Goal: Task Accomplishment & Management: Complete application form

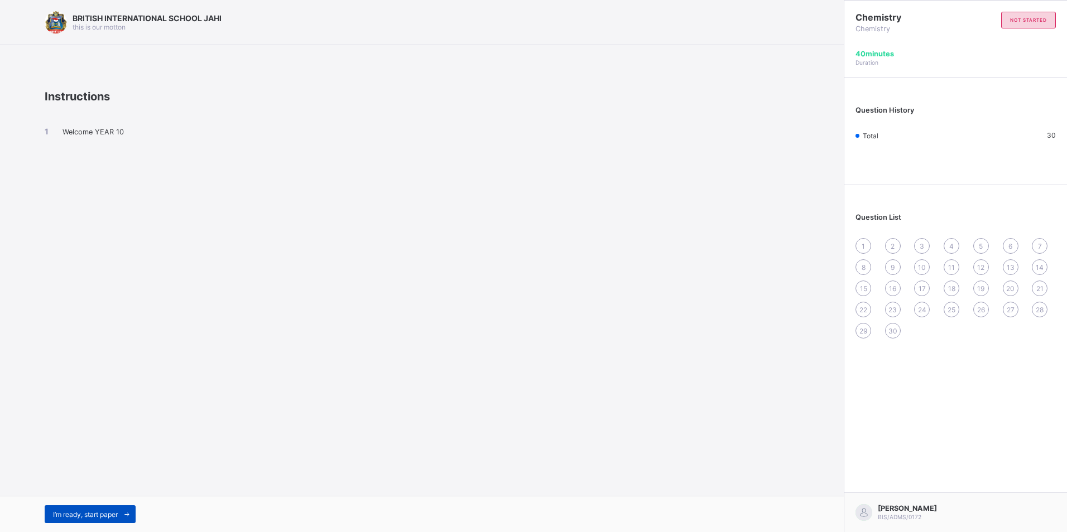
click at [97, 508] on div "I’m ready, start paper" at bounding box center [90, 515] width 91 height 18
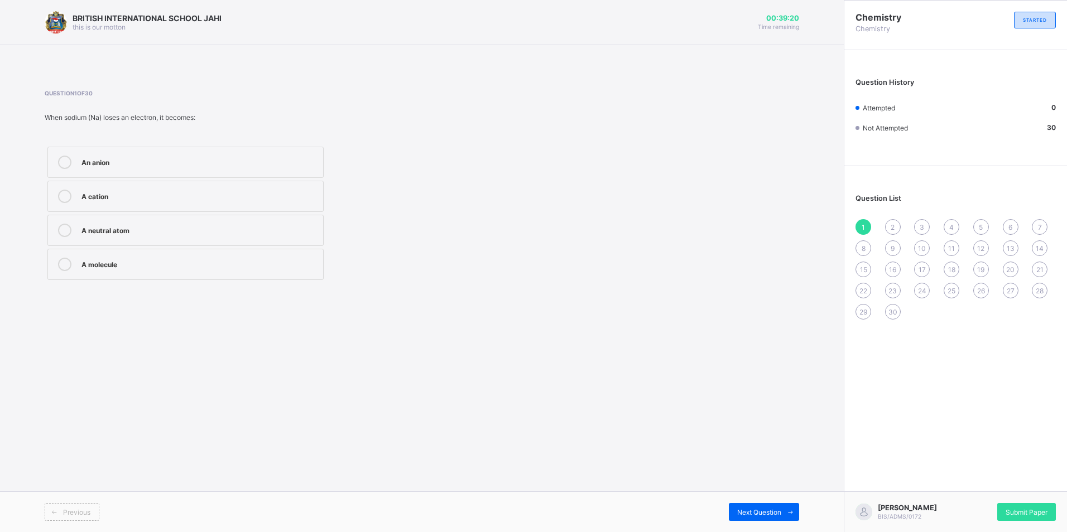
click at [58, 229] on icon at bounding box center [64, 230] width 13 height 13
click at [776, 508] on div "Next Question" at bounding box center [764, 512] width 70 height 18
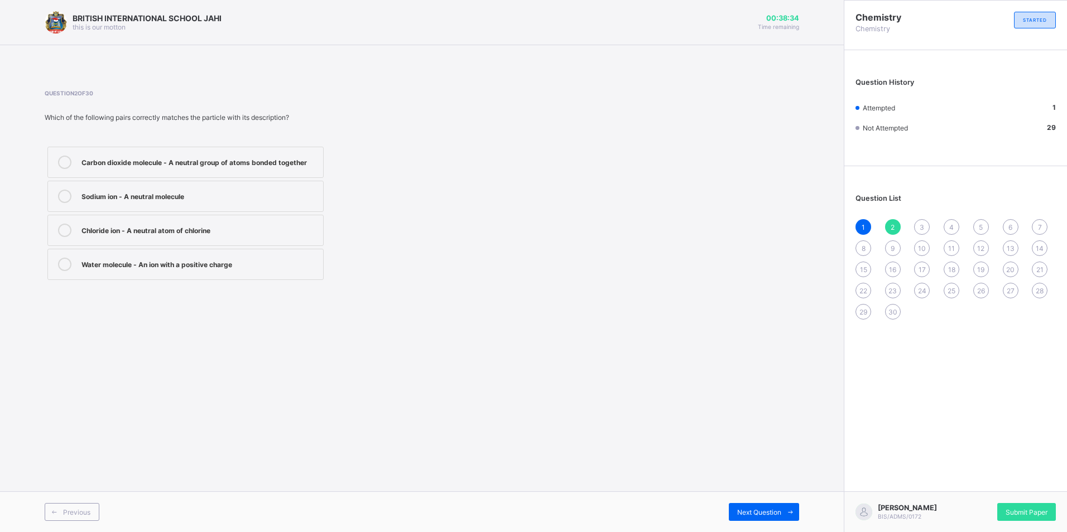
click at [81, 155] on label "Carbon dioxide molecule - A neutral group of atoms bonded together" at bounding box center [185, 162] width 276 height 31
drag, startPoint x: 758, startPoint y: 506, endPoint x: 765, endPoint y: 509, distance: 7.8
click at [764, 509] on div "Next Question" at bounding box center [764, 512] width 70 height 18
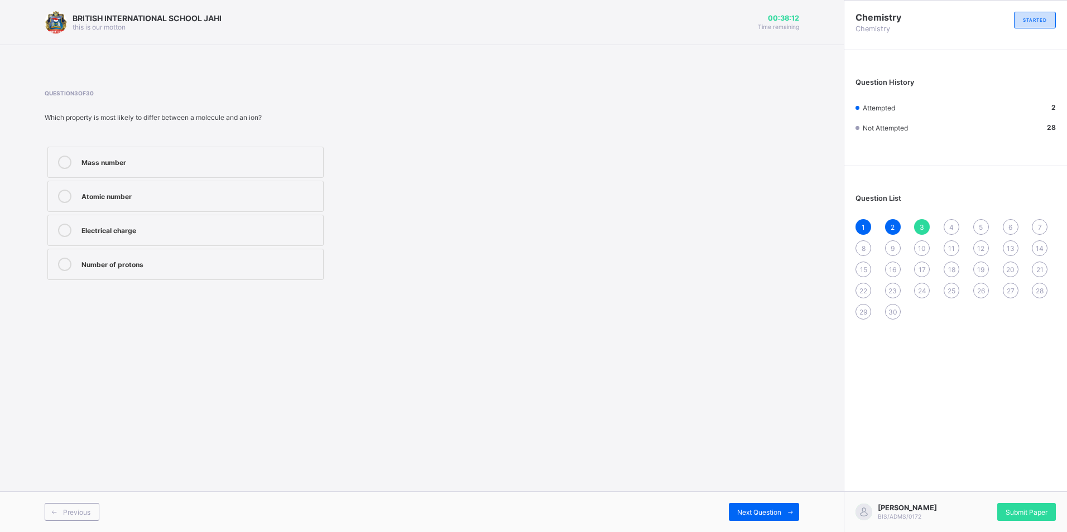
click at [55, 264] on div at bounding box center [65, 264] width 22 height 13
click at [784, 511] on span at bounding box center [790, 512] width 18 height 18
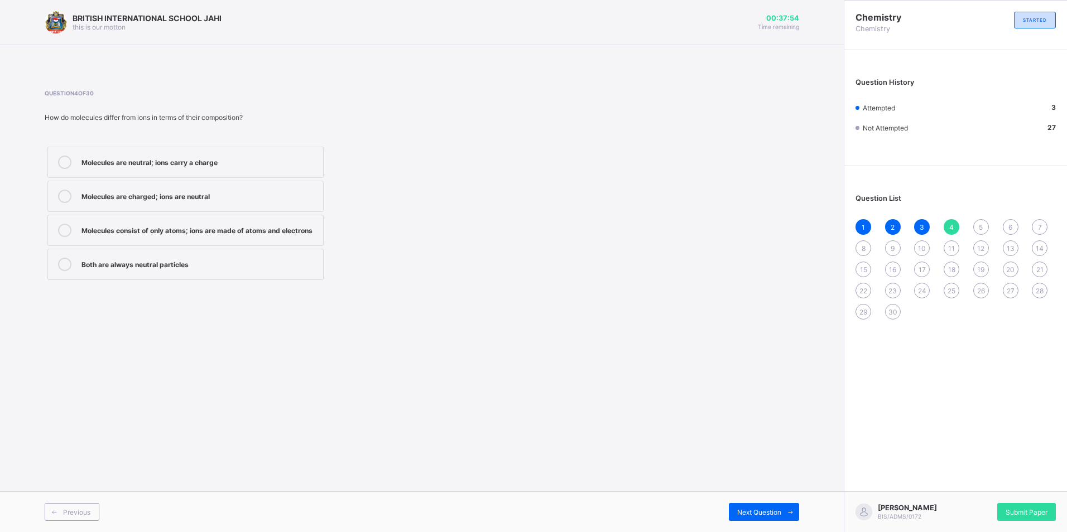
click at [61, 224] on icon at bounding box center [64, 230] width 13 height 13
click at [769, 509] on span "Next Question" at bounding box center [759, 512] width 44 height 8
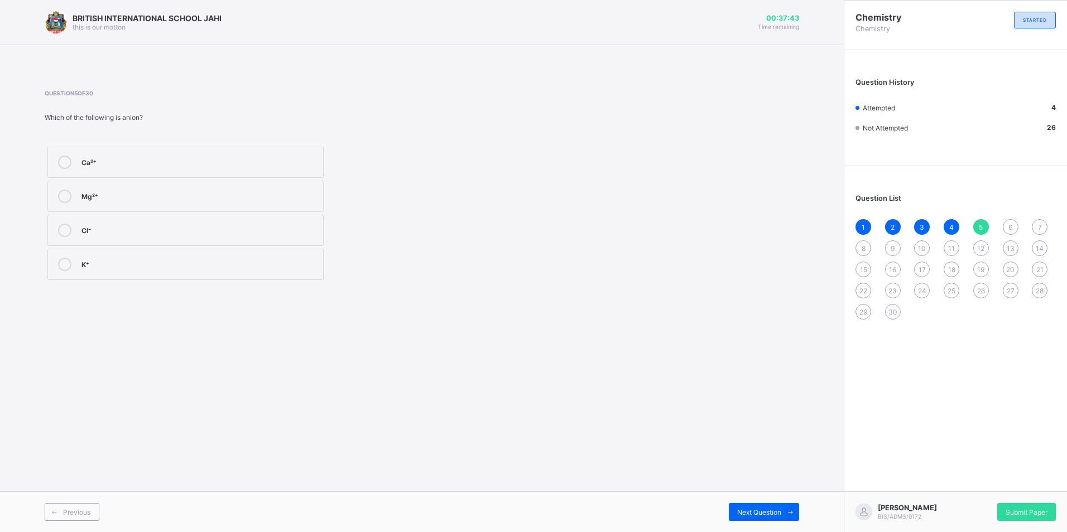
click at [52, 182] on label "Mg²⁺" at bounding box center [185, 196] width 276 height 31
drag, startPoint x: 781, startPoint y: 508, endPoint x: 785, endPoint y: 501, distance: 8.2
click at [785, 501] on div "Previous Next Question" at bounding box center [422, 512] width 844 height 41
drag, startPoint x: 938, startPoint y: 561, endPoint x: 962, endPoint y: 561, distance: 24.0
click at [962, 532] on html "BRITISH INTERNATIONAL SCHOOL JAHI this is our [PERSON_NAME] 00:37:39 Time remai…" at bounding box center [533, 266] width 1067 height 532
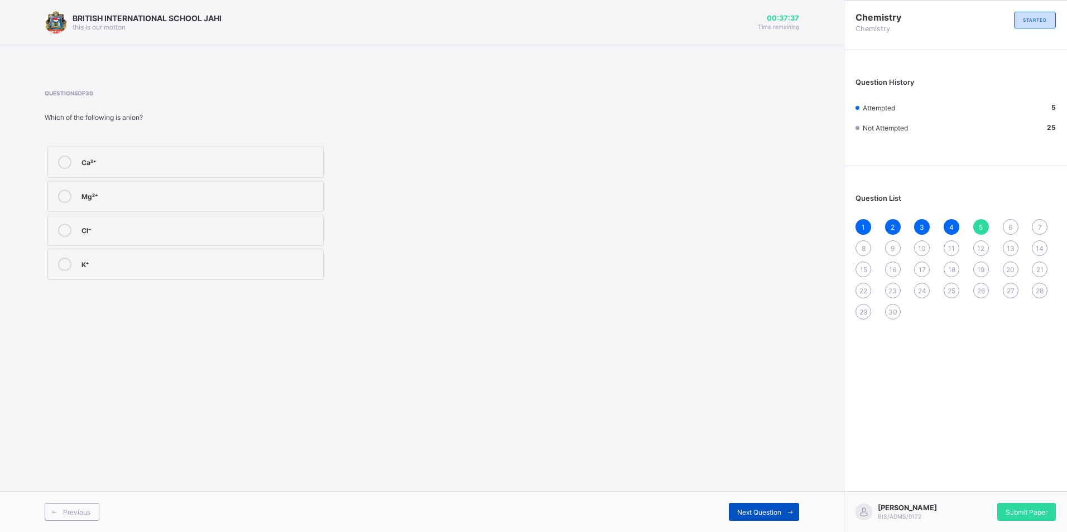
click at [758, 503] on div "Next Question" at bounding box center [764, 512] width 70 height 18
click at [68, 190] on div at bounding box center [65, 196] width 22 height 13
click at [753, 506] on div "Next Question" at bounding box center [764, 512] width 70 height 18
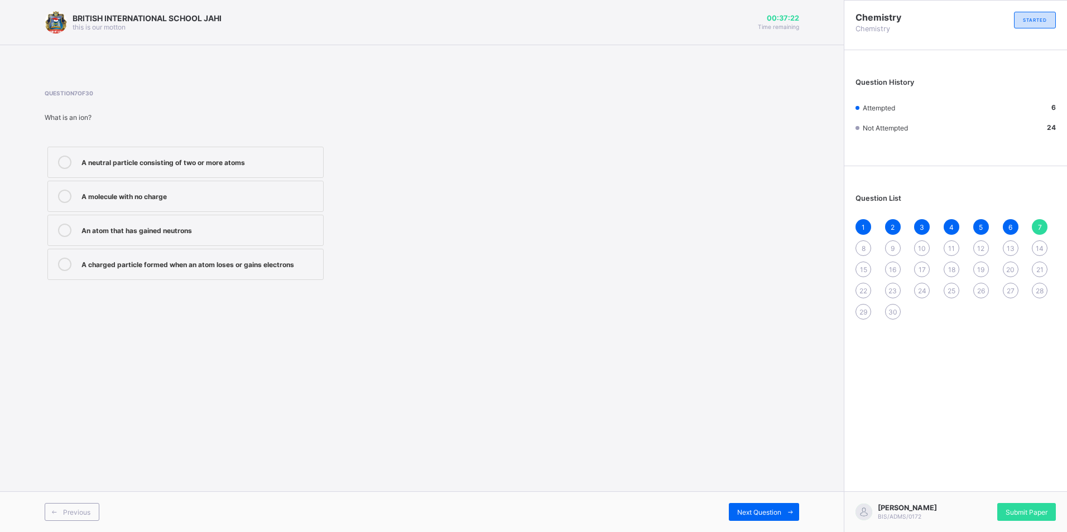
click at [92, 328] on div "BRITISH INTERNATIONAL SCHOOL JAHI this is our [PERSON_NAME] 00:37:22 Time remai…" at bounding box center [422, 266] width 844 height 532
drag, startPoint x: 60, startPoint y: 258, endPoint x: 108, endPoint y: 256, distance: 48.0
click at [99, 256] on label "A charged particle formed when an atom loses or gains electrons" at bounding box center [185, 264] width 276 height 31
click at [62, 263] on icon at bounding box center [64, 264] width 13 height 13
click at [788, 505] on span at bounding box center [790, 512] width 18 height 18
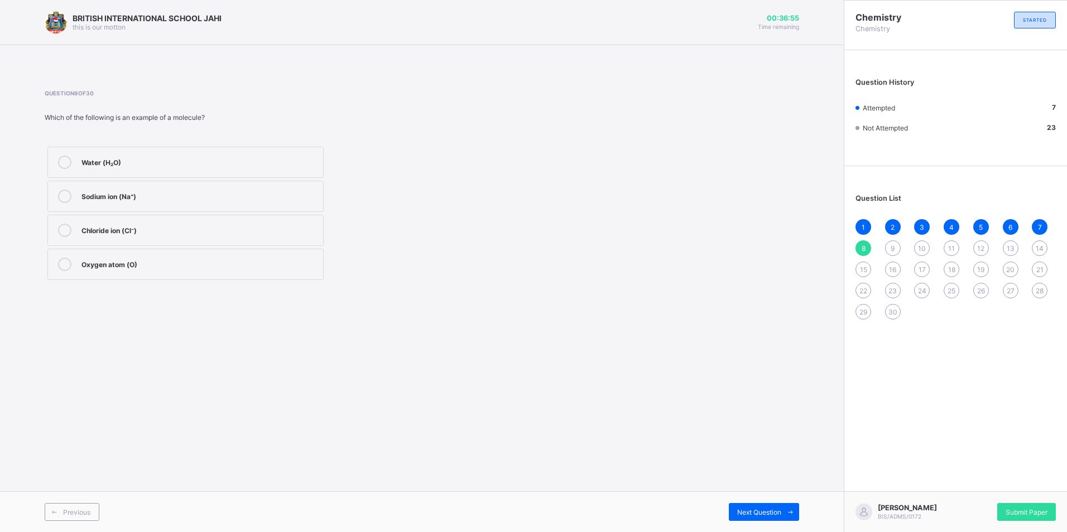
click at [60, 163] on icon at bounding box center [64, 162] width 13 height 13
click at [764, 505] on div "Next Question" at bounding box center [764, 512] width 70 height 18
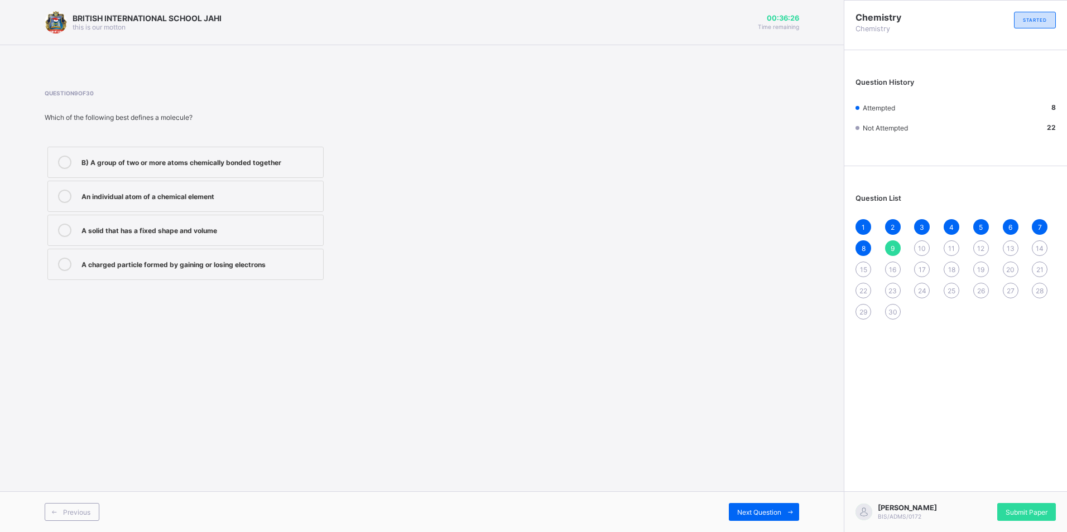
click at [60, 163] on icon at bounding box center [64, 162] width 13 height 13
click at [749, 511] on span "Next Question" at bounding box center [759, 512] width 44 height 8
click at [63, 226] on icon at bounding box center [64, 230] width 13 height 13
click at [78, 194] on label "Atomic number: 7, Mass number: 14" at bounding box center [185, 196] width 276 height 31
click at [768, 517] on div "Next Question" at bounding box center [764, 512] width 70 height 18
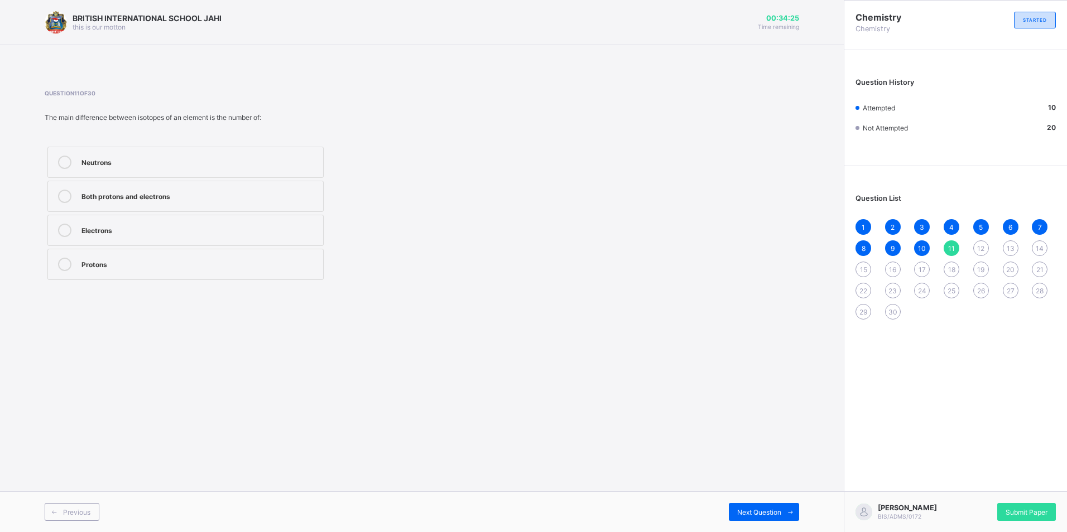
click at [63, 227] on icon at bounding box center [64, 230] width 13 height 13
click at [758, 513] on span "Next Question" at bounding box center [759, 512] width 44 height 8
click at [60, 153] on label "Protons are positively charged and found in the nucleus" at bounding box center [185, 162] width 276 height 31
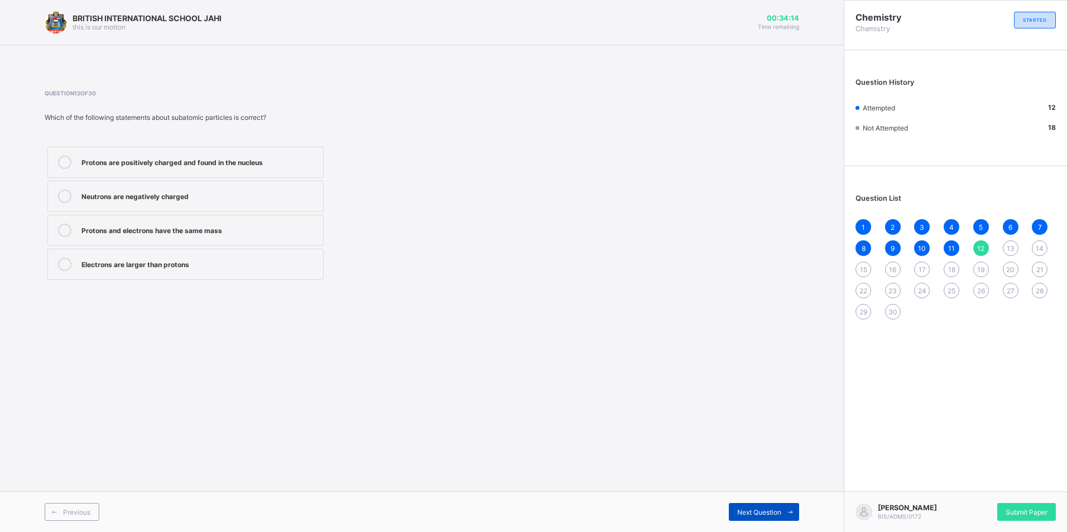
click at [788, 513] on icon at bounding box center [790, 512] width 8 height 7
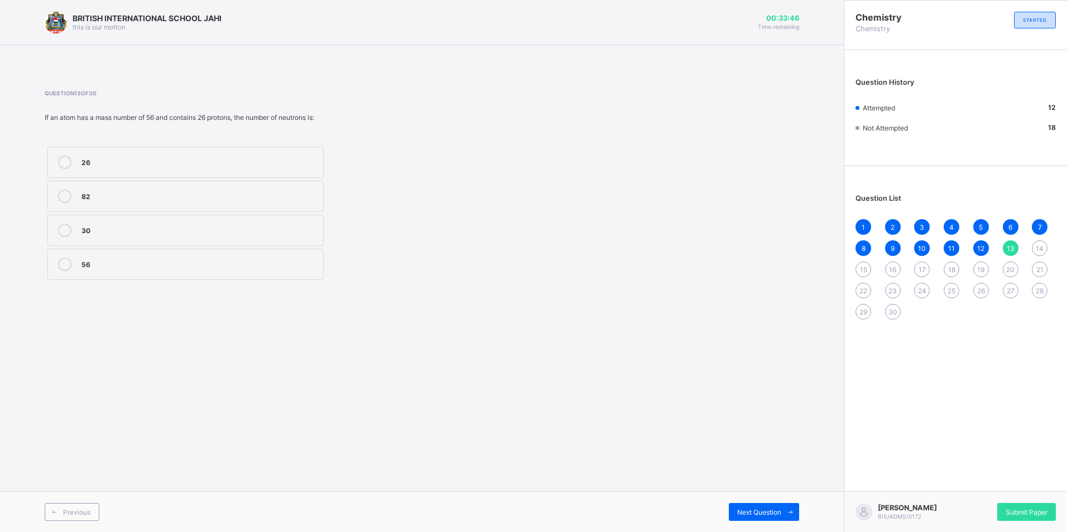
click at [943, 246] on div "1 2 3 4 5 6 7 8 9 10 11 12 13 14 15 16 17 18 19 20 21 22 23 24 25 26 27 28 29 30" at bounding box center [955, 269] width 200 height 100
click at [951, 244] on span "11" at bounding box center [951, 248] width 7 height 8
click at [918, 247] on span "10" at bounding box center [922, 248] width 8 height 8
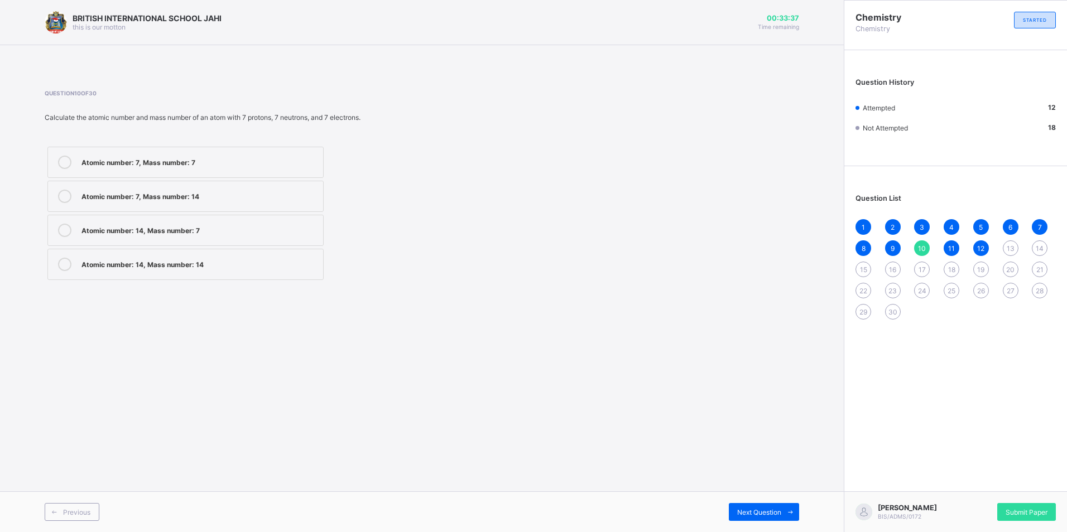
click at [973, 242] on div "12" at bounding box center [981, 249] width 16 height 16
click at [749, 515] on span "Next Question" at bounding box center [759, 512] width 44 height 8
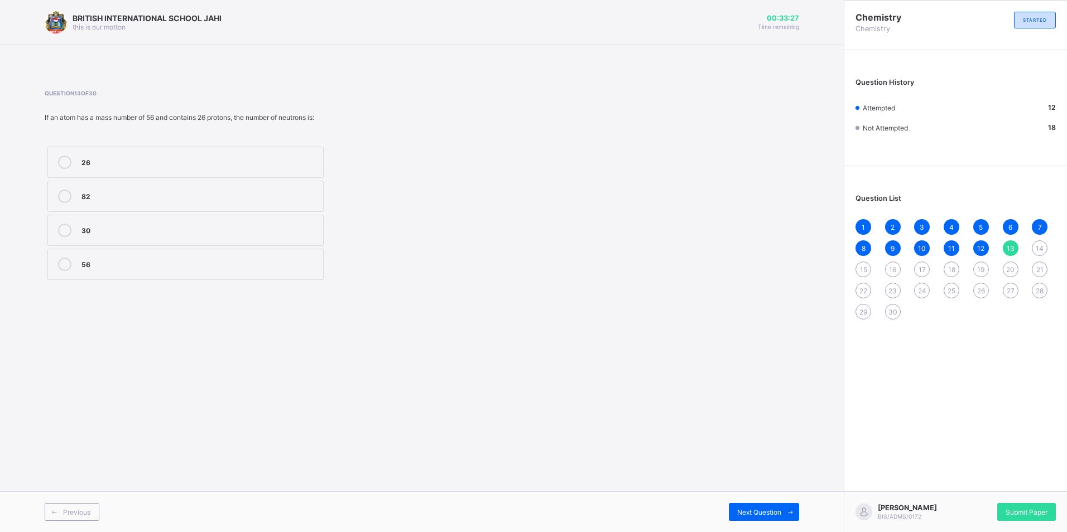
click at [65, 163] on icon at bounding box center [64, 162] width 13 height 13
click at [772, 509] on div "Next Question" at bounding box center [764, 512] width 70 height 18
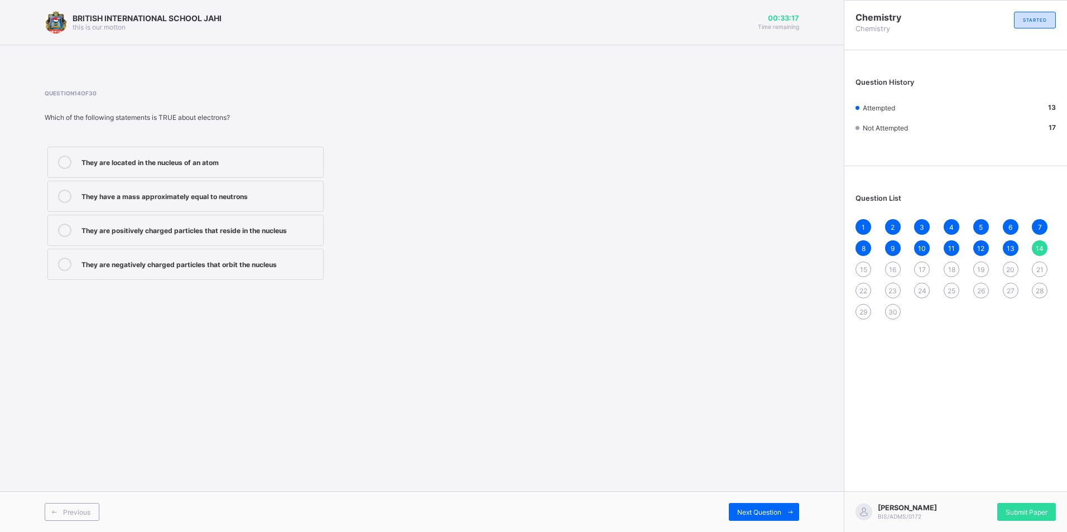
click at [45, 263] on div "They are located in the nucleus of an atom They have a mass approximately equal…" at bounding box center [186, 213] width 282 height 139
click at [74, 260] on div at bounding box center [65, 264] width 22 height 13
click at [787, 509] on icon at bounding box center [790, 512] width 8 height 7
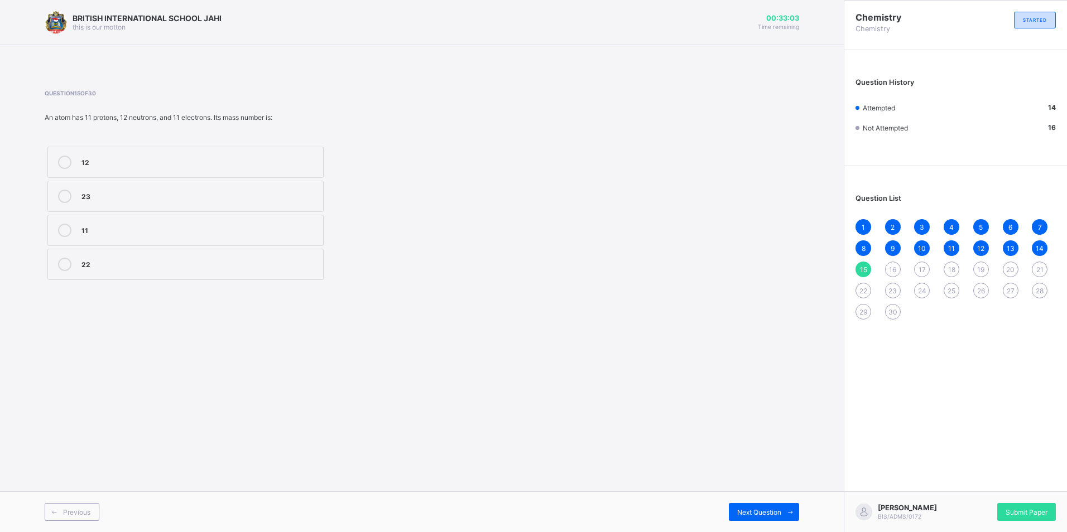
click at [1014, 241] on div "13" at bounding box center [1011, 249] width 16 height 16
click at [1036, 244] on span "14" at bounding box center [1040, 248] width 8 height 8
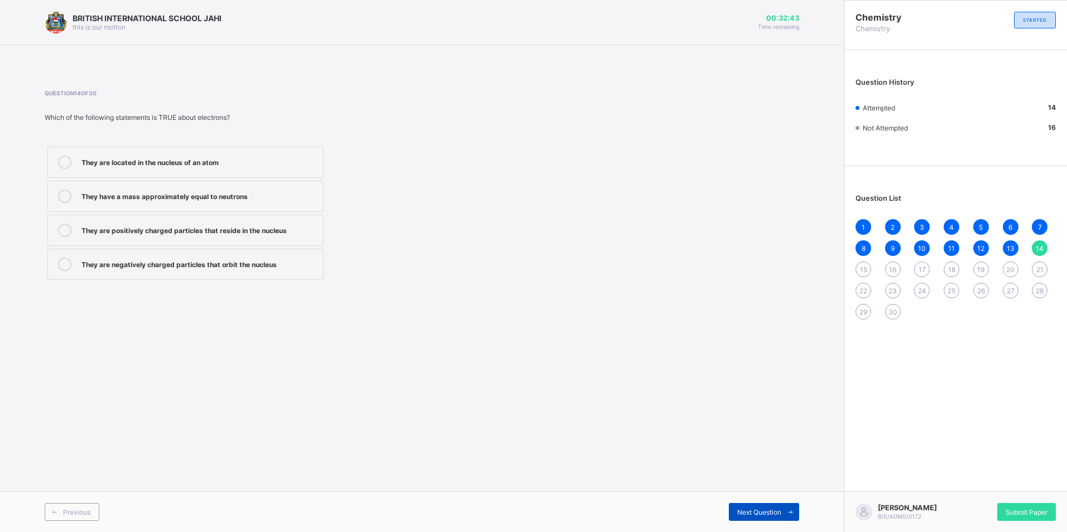
click at [779, 513] on span "Next Question" at bounding box center [759, 512] width 44 height 8
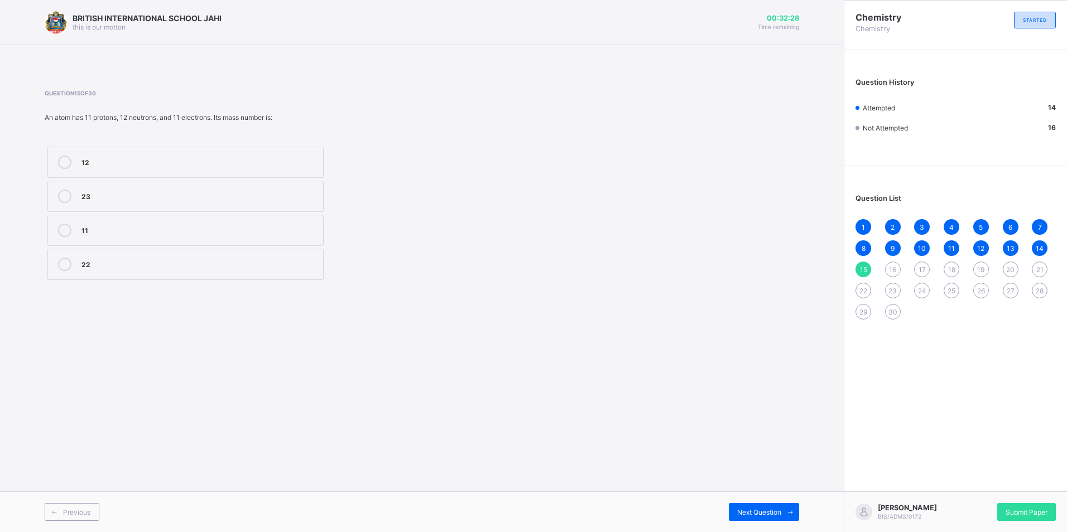
click at [60, 186] on label "23" at bounding box center [185, 196] width 276 height 31
click at [738, 513] on span "Next Question" at bounding box center [759, 512] width 44 height 8
click at [69, 157] on icon at bounding box center [64, 162] width 13 height 13
click at [862, 266] on span "15" at bounding box center [863, 270] width 7 height 8
click at [893, 267] on span "16" at bounding box center [892, 270] width 7 height 8
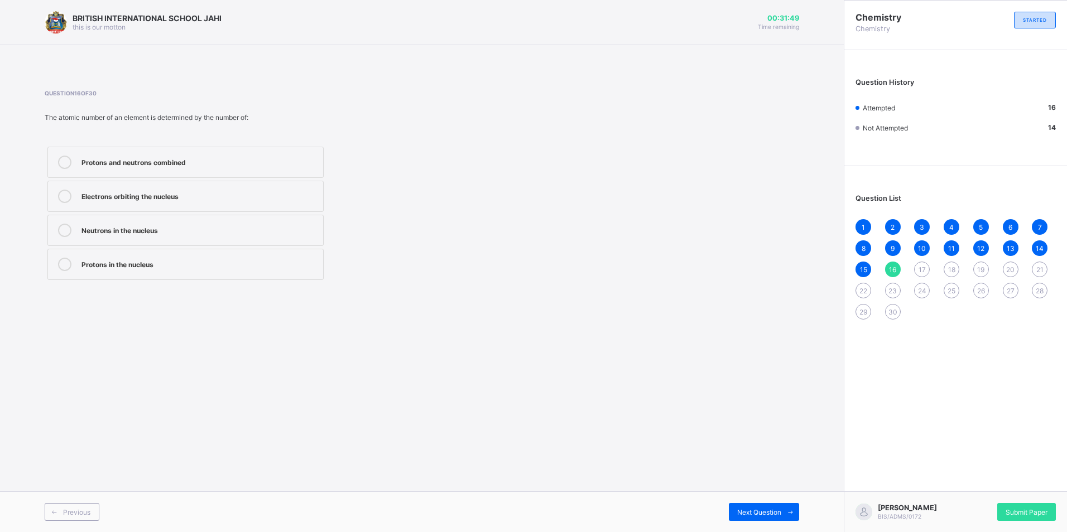
click at [1034, 241] on div "14" at bounding box center [1040, 249] width 16 height 16
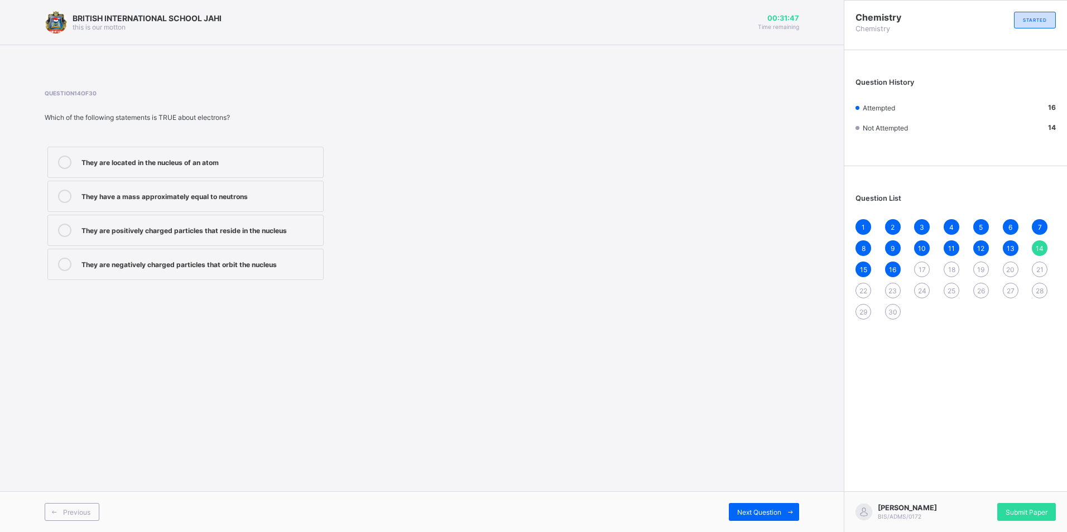
click at [998, 246] on div "1 2 3 4 5 6 7 8 9 10 11 12 13 14 15 16 17 18 19 20 21 22 23 24 25 26 27 28 29 30" at bounding box center [955, 269] width 200 height 100
click at [1009, 241] on div "13" at bounding box center [1011, 249] width 16 height 16
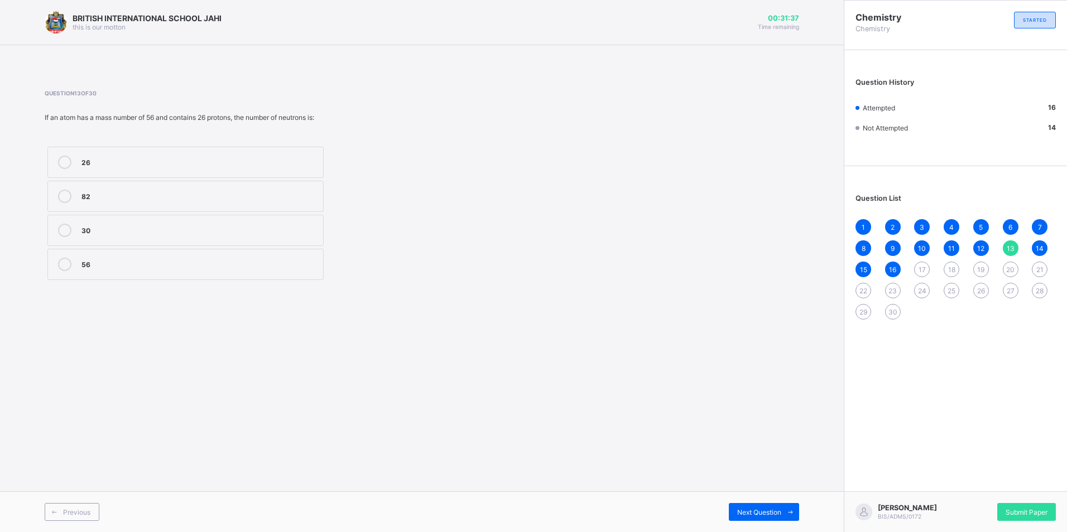
drag, startPoint x: 1009, startPoint y: 241, endPoint x: 978, endPoint y: 242, distance: 30.7
click at [978, 244] on span "12" at bounding box center [980, 248] width 7 height 8
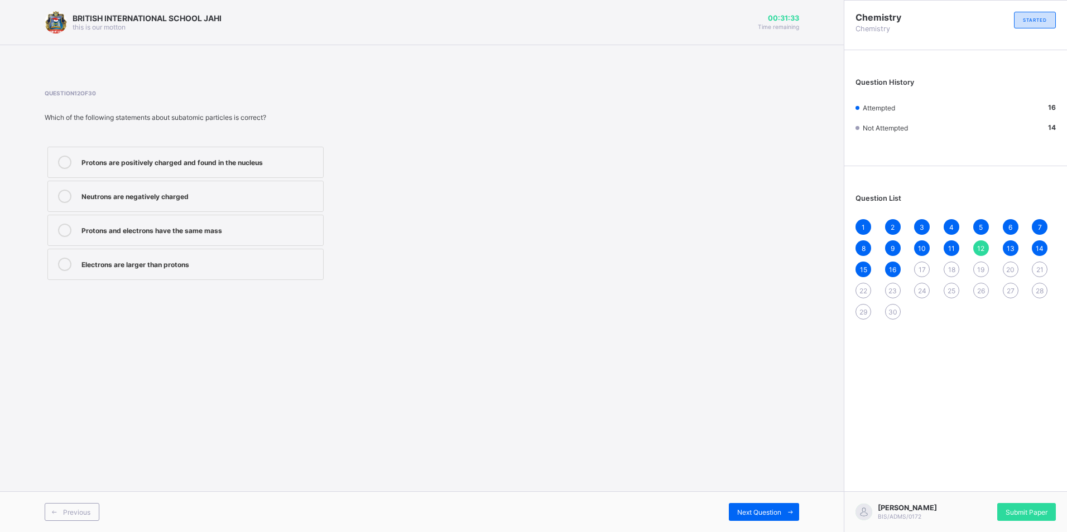
click at [951, 248] on span "11" at bounding box center [951, 248] width 7 height 8
click at [920, 244] on span "10" at bounding box center [922, 248] width 8 height 8
click at [170, 217] on label "Atomic number: 14, Mass number: 7" at bounding box center [185, 230] width 276 height 31
click at [888, 241] on div "9" at bounding box center [893, 249] width 16 height 16
click at [867, 235] on div "1 2 3 4 5 6 7 8 9 10 11 12 13 14 15 16 17 18 19 20 21 22 23 24 25 26 27 28 29 30" at bounding box center [955, 269] width 200 height 100
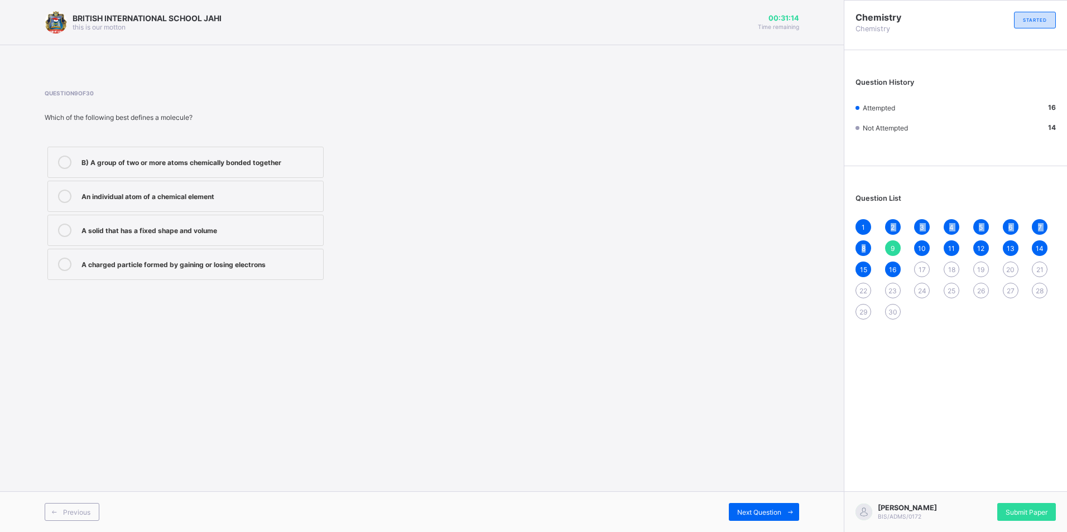
drag, startPoint x: 867, startPoint y: 235, endPoint x: 863, endPoint y: 240, distance: 6.7
click at [863, 241] on div "8" at bounding box center [863, 249] width 16 height 16
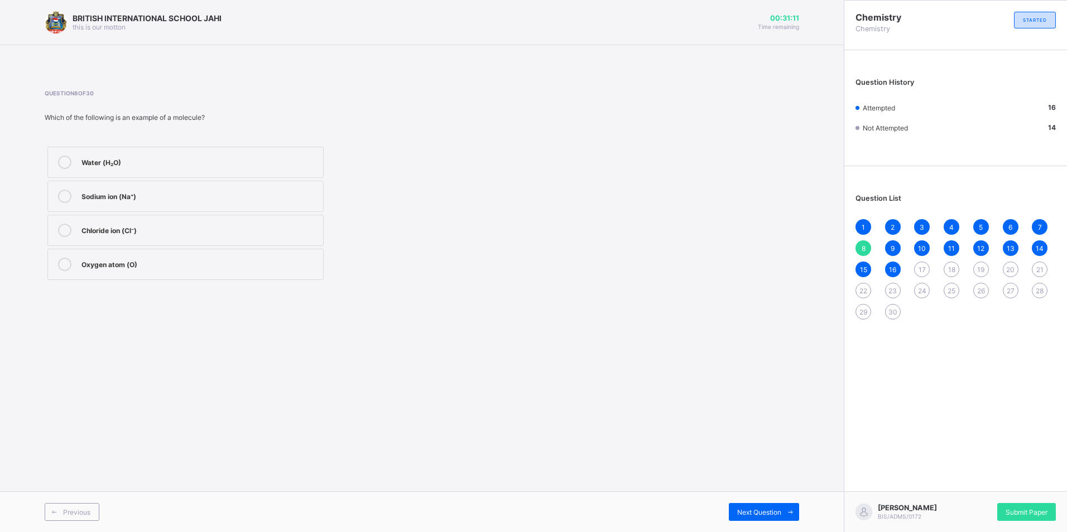
click at [985, 246] on div "12" at bounding box center [981, 249] width 16 height 16
click at [1009, 241] on div "13" at bounding box center [1011, 249] width 16 height 16
click at [57, 235] on div at bounding box center [65, 230] width 22 height 13
click at [1038, 241] on div "14" at bounding box center [1040, 249] width 16 height 16
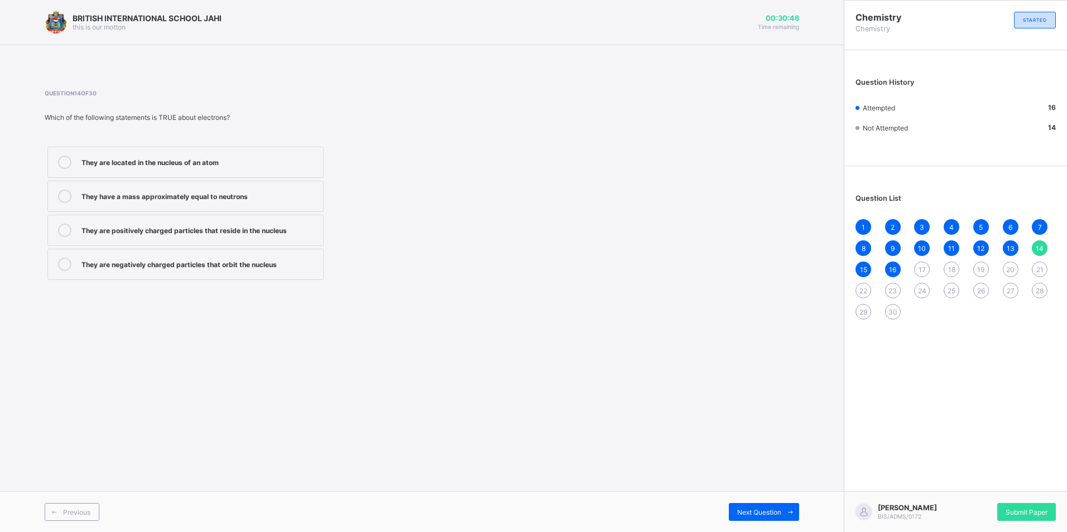
click at [863, 266] on span "15" at bounding box center [863, 270] width 7 height 8
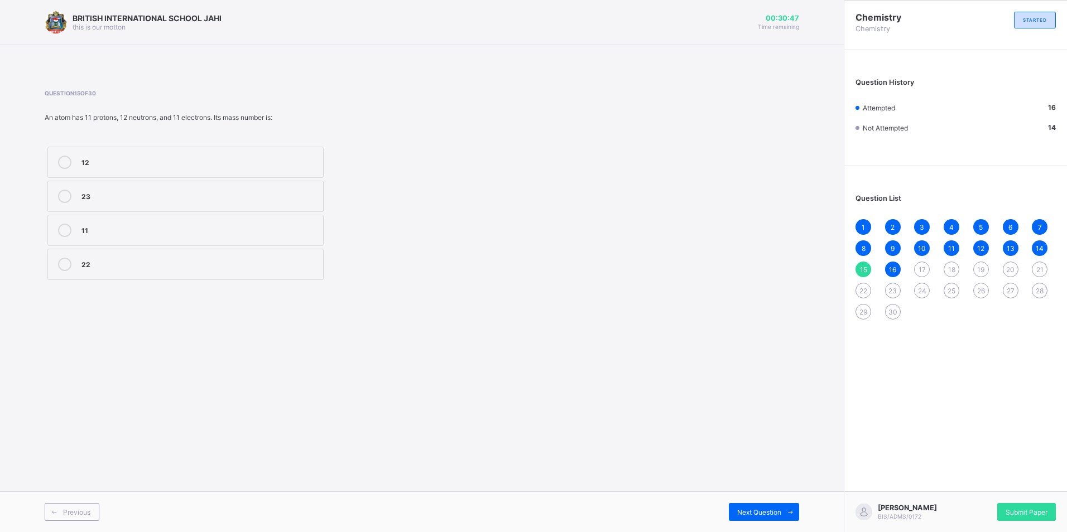
click at [890, 266] on span "16" at bounding box center [892, 270] width 7 height 8
click at [864, 266] on span "15" at bounding box center [863, 270] width 7 height 8
click at [221, 228] on div "11" at bounding box center [199, 229] width 236 height 11
click at [888, 262] on div "16" at bounding box center [893, 270] width 16 height 16
click at [921, 262] on div "17" at bounding box center [922, 270] width 16 height 16
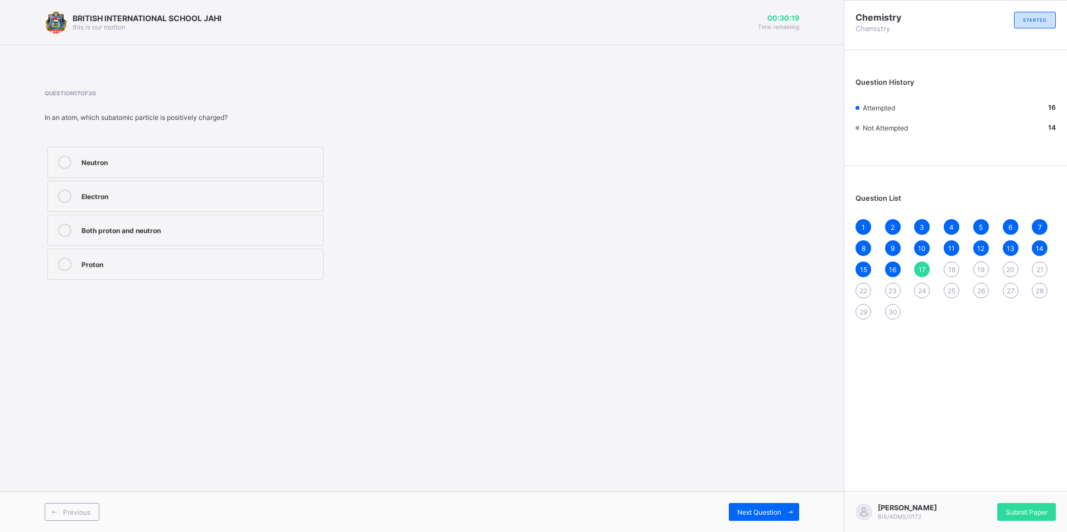
click at [61, 221] on label "Both proton and neutron" at bounding box center [185, 230] width 276 height 31
click at [751, 505] on div "Previous Next Question" at bounding box center [422, 512] width 844 height 41
drag, startPoint x: 751, startPoint y: 505, endPoint x: 749, endPoint y: 512, distance: 6.9
click at [749, 512] on span "Next Question" at bounding box center [759, 512] width 44 height 8
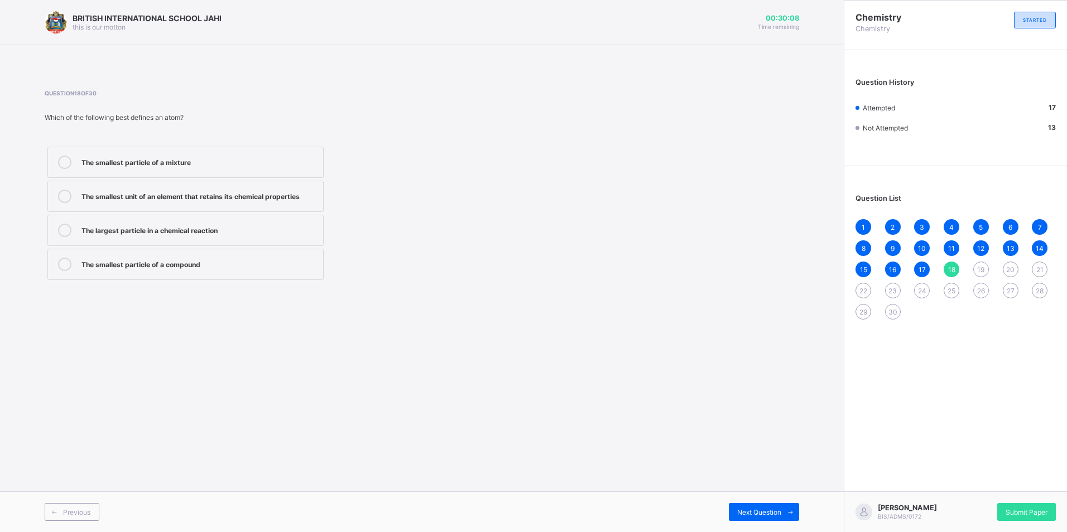
click at [72, 196] on div at bounding box center [65, 196] width 22 height 13
click at [775, 510] on span "Next Question" at bounding box center [759, 512] width 44 height 8
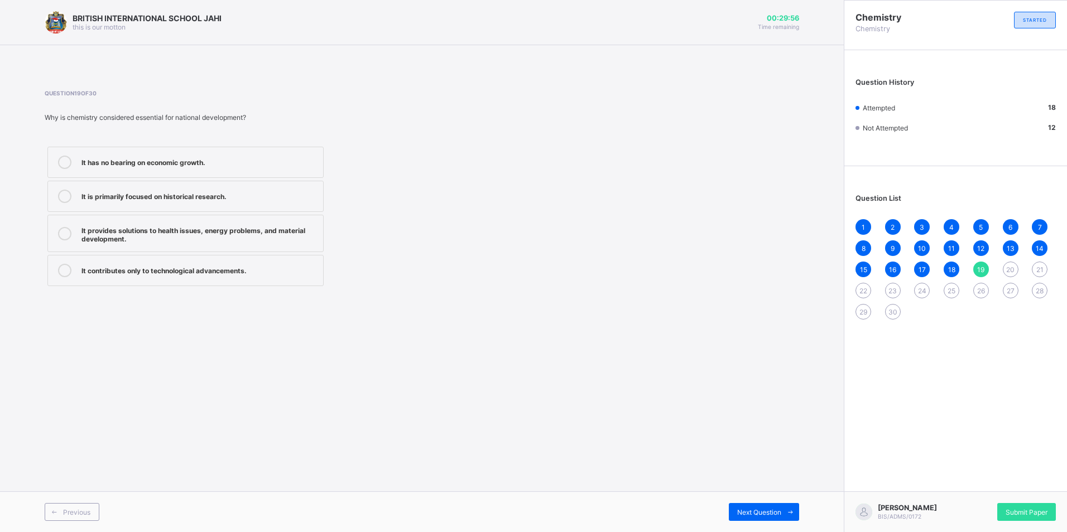
click at [61, 224] on label "It provides solutions to health issues, energy problems, and material developme…" at bounding box center [185, 233] width 276 height 37
click at [781, 511] on span at bounding box center [790, 512] width 18 height 18
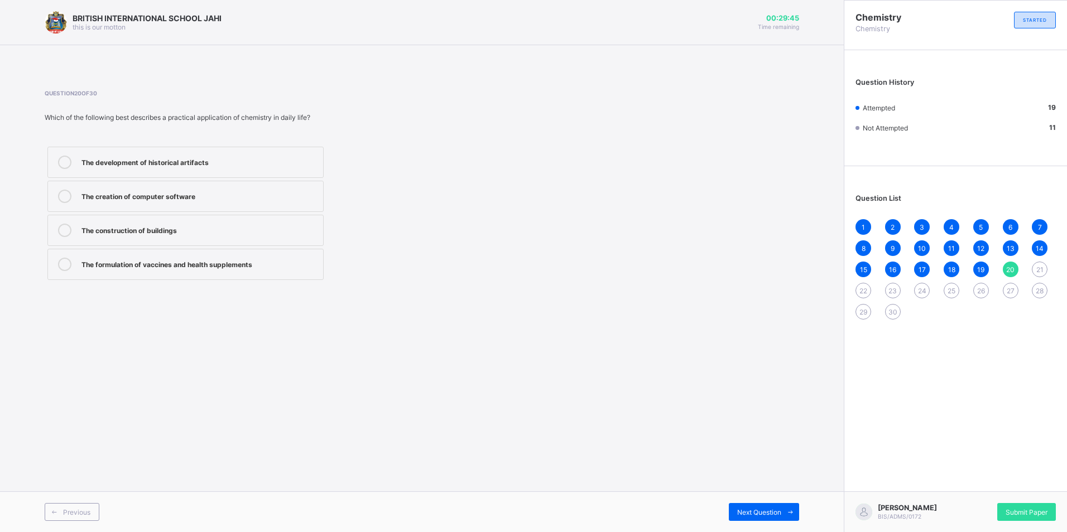
click at [65, 260] on icon at bounding box center [64, 264] width 13 height 13
click at [751, 511] on span "Next Question" at bounding box center [759, 512] width 44 height 8
click at [60, 162] on icon at bounding box center [64, 162] width 13 height 13
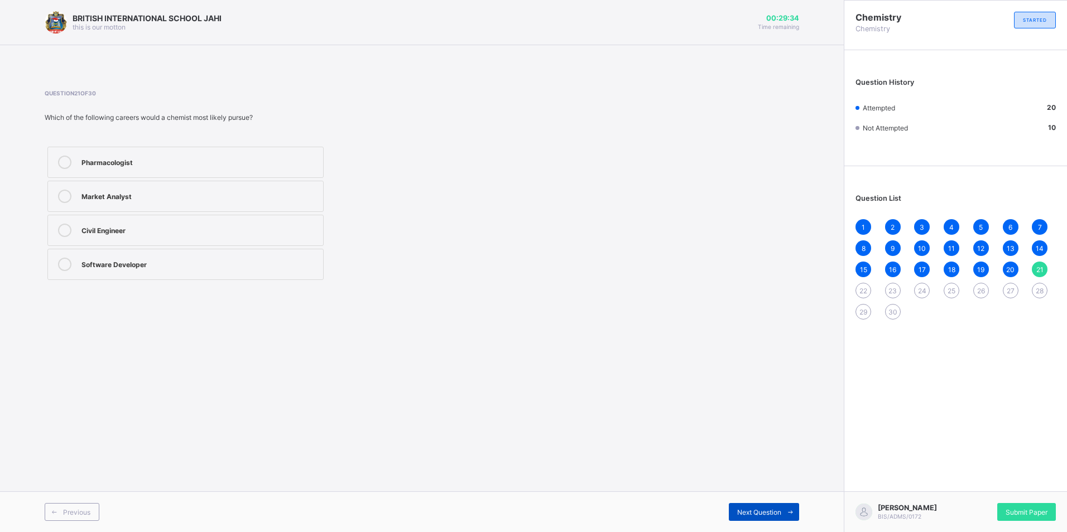
click at [769, 506] on div "Next Question" at bounding box center [764, 512] width 70 height 18
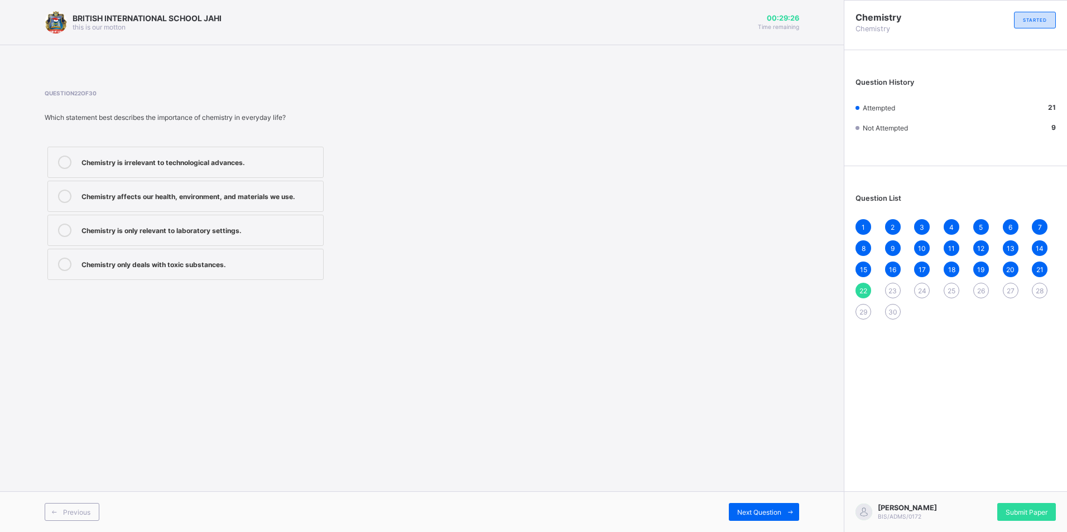
click at [72, 190] on div at bounding box center [65, 196] width 22 height 13
drag, startPoint x: 707, startPoint y: 450, endPoint x: 745, endPoint y: 466, distance: 41.0
click at [745, 466] on div "BRITISH INTERNATIONAL SCHOOL JAHI this is our [PERSON_NAME] 00:29:23 Time remai…" at bounding box center [422, 266] width 844 height 532
click at [772, 508] on div "Next Question" at bounding box center [764, 512] width 70 height 18
click at [69, 227] on icon at bounding box center [64, 230] width 13 height 13
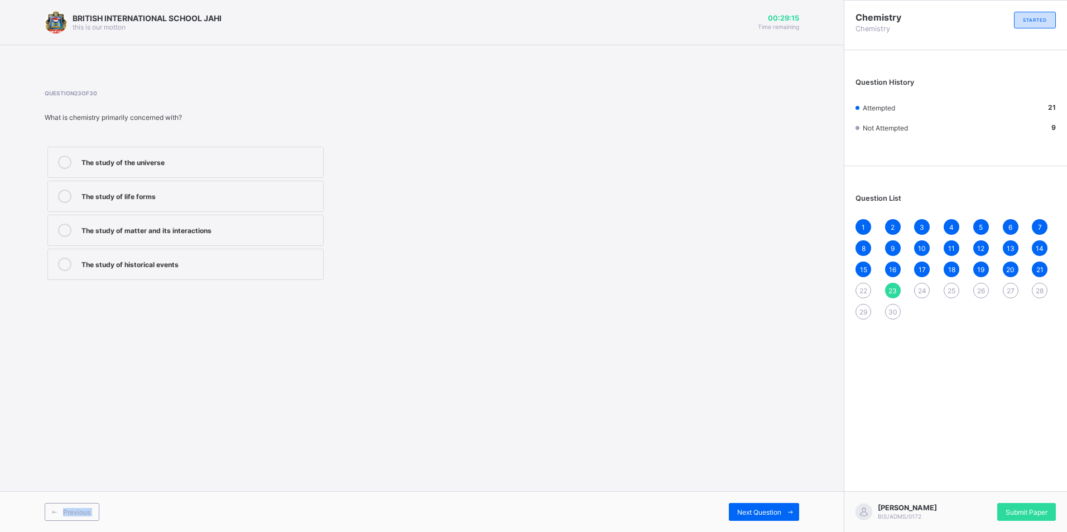
drag, startPoint x: 746, startPoint y: 491, endPoint x: 745, endPoint y: 499, distance: 8.4
click at [745, 499] on div "BRITISH INTERNATIONAL SCHOOL JAHI this is our [PERSON_NAME] 00:29:15 Time remai…" at bounding box center [422, 266] width 844 height 532
click at [744, 501] on div "Previous Next Question" at bounding box center [422, 512] width 844 height 41
click at [748, 504] on div "Next Question" at bounding box center [764, 512] width 70 height 18
drag, startPoint x: 63, startPoint y: 189, endPoint x: 98, endPoint y: 183, distance: 35.1
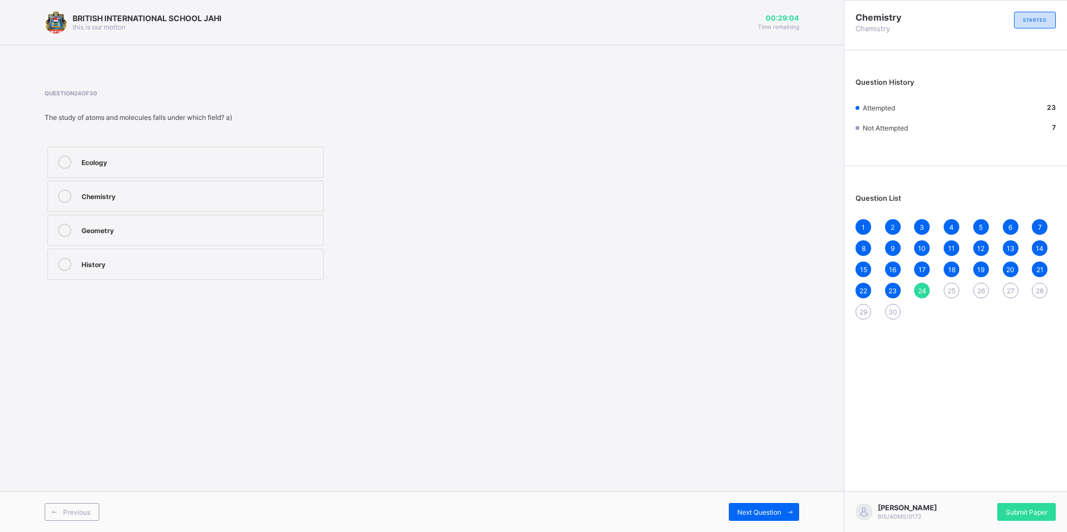
click at [66, 188] on label "Chemistry" at bounding box center [185, 196] width 276 height 31
drag, startPoint x: 784, startPoint y: 511, endPoint x: 783, endPoint y: 504, distance: 6.8
click at [785, 509] on span at bounding box center [790, 512] width 18 height 18
click at [63, 159] on icon at bounding box center [64, 162] width 13 height 13
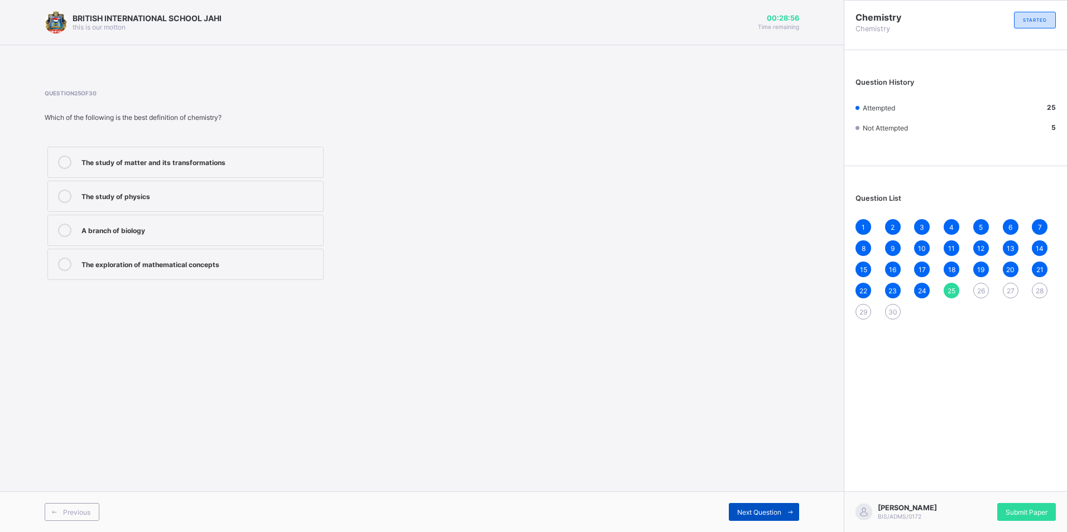
click at [760, 510] on span "Next Question" at bounding box center [759, 512] width 44 height 8
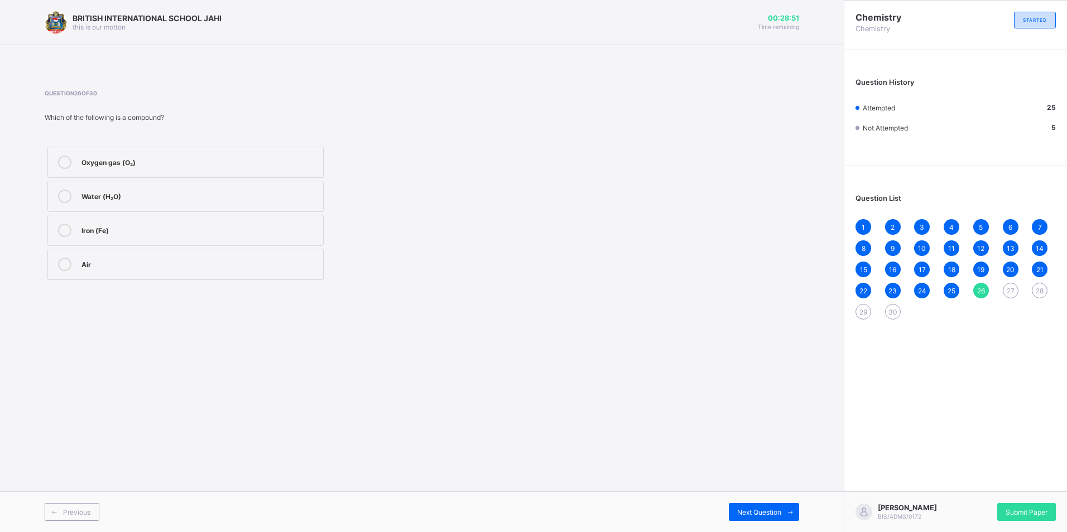
click at [66, 154] on label "Oxygen gas (O₂)" at bounding box center [185, 162] width 276 height 31
click at [770, 501] on div "Previous Next Question" at bounding box center [422, 512] width 844 height 41
click at [787, 506] on span at bounding box center [790, 512] width 18 height 18
click at [62, 186] on label "Chemical change" at bounding box center [185, 196] width 276 height 31
click at [794, 509] on icon at bounding box center [790, 512] width 8 height 7
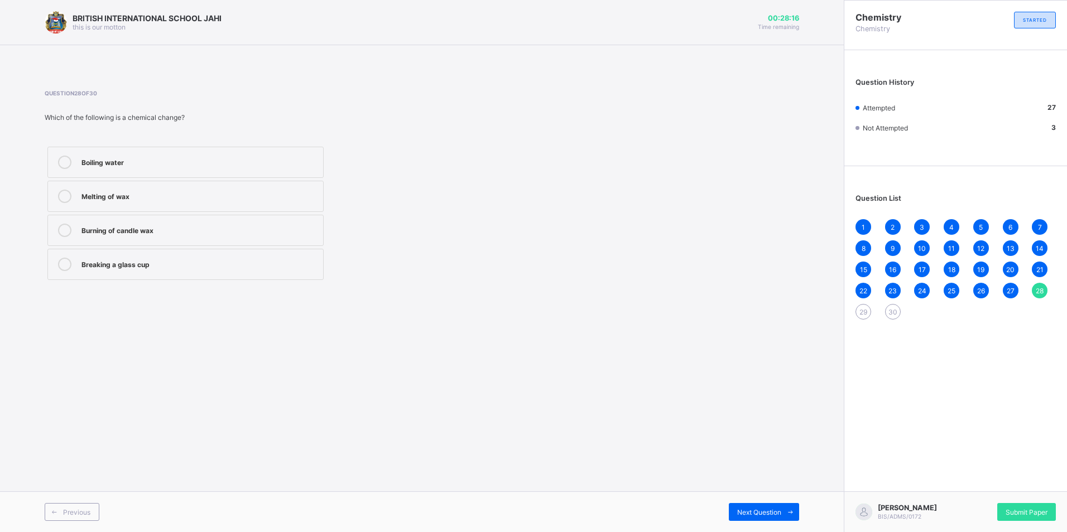
click at [60, 160] on icon at bounding box center [64, 162] width 13 height 13
click at [781, 508] on div "Next Question" at bounding box center [764, 512] width 70 height 18
click at [51, 194] on label "Physical change" at bounding box center [185, 196] width 276 height 31
click at [785, 512] on span at bounding box center [790, 512] width 18 height 18
click at [42, 162] on div "BRITISH INTERNATIONAL SCHOOL JAHI this is our [PERSON_NAME] 00:27:49 Time remai…" at bounding box center [422, 266] width 844 height 532
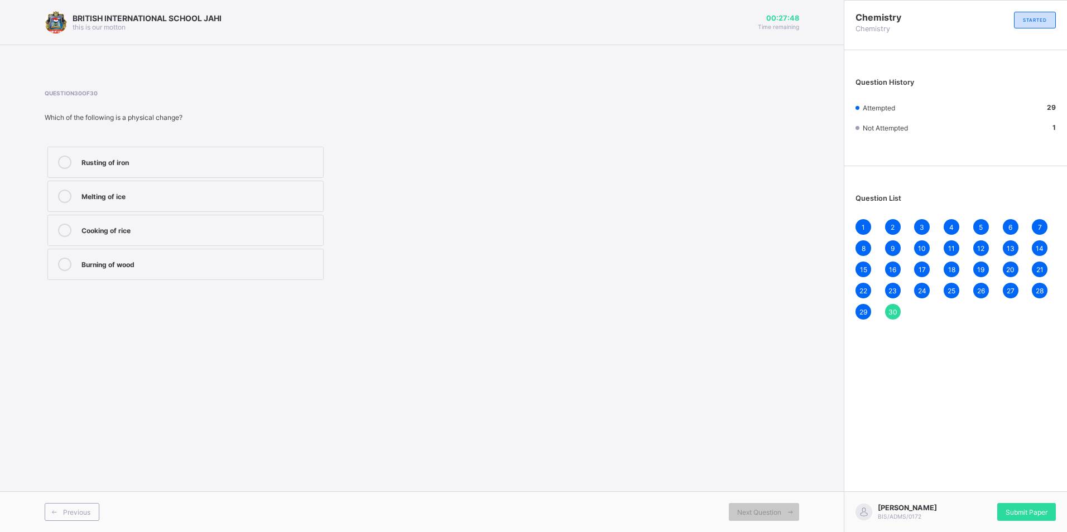
click at [69, 158] on icon at bounding box center [64, 162] width 13 height 13
click at [58, 195] on icon at bounding box center [64, 196] width 13 height 13
click at [761, 508] on div "Next Question" at bounding box center [764, 512] width 70 height 18
click at [1007, 508] on span "Submit Paper" at bounding box center [1027, 512] width 42 height 8
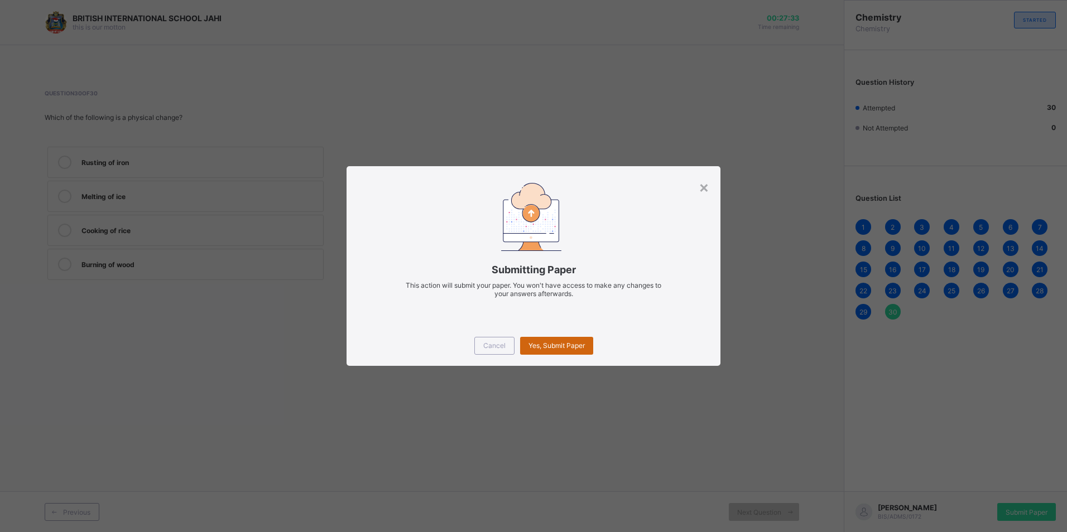
click at [569, 343] on span "Yes, Submit Paper" at bounding box center [556, 346] width 56 height 8
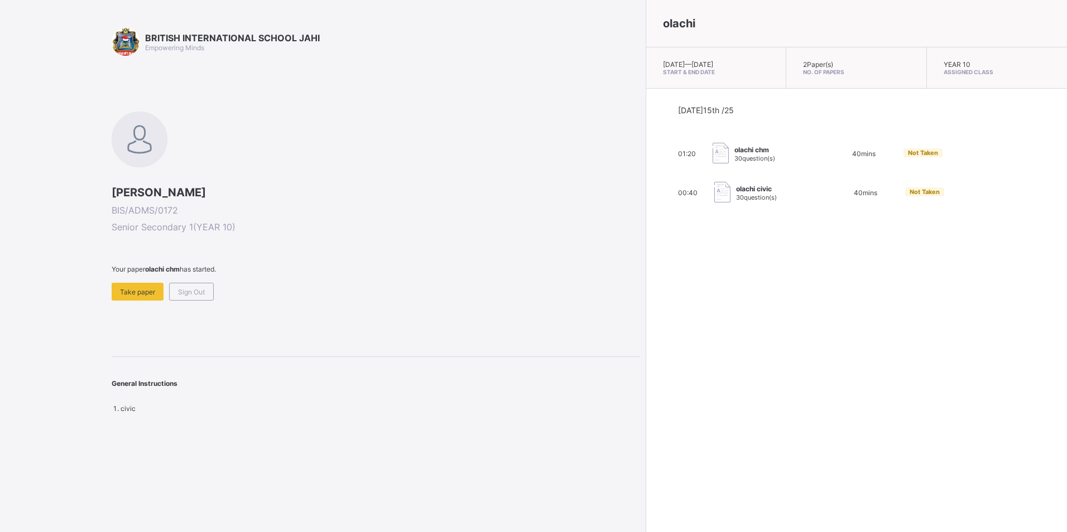
click at [203, 288] on div "Sign Out" at bounding box center [191, 292] width 45 height 18
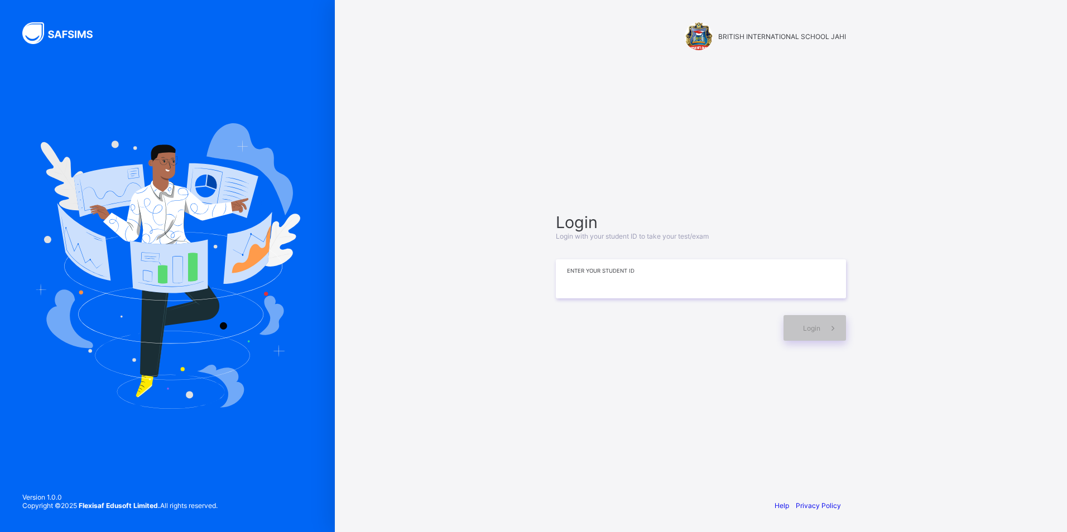
click at [570, 287] on input at bounding box center [701, 278] width 290 height 39
type input "**********"
click at [816, 342] on div "**********" at bounding box center [701, 276] width 312 height 383
click at [823, 333] on span at bounding box center [833, 328] width 26 height 26
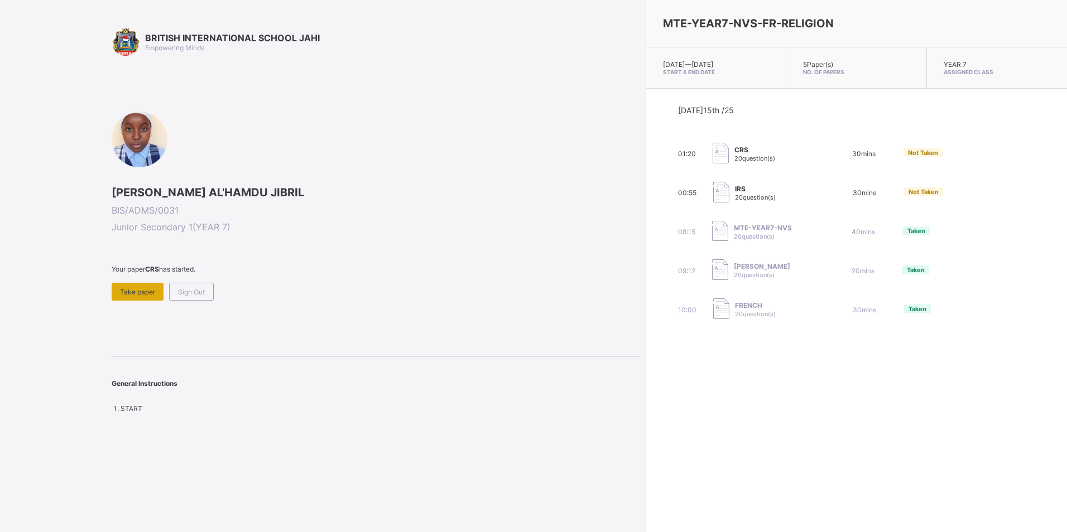
click at [140, 294] on div "Take paper" at bounding box center [138, 292] width 52 height 18
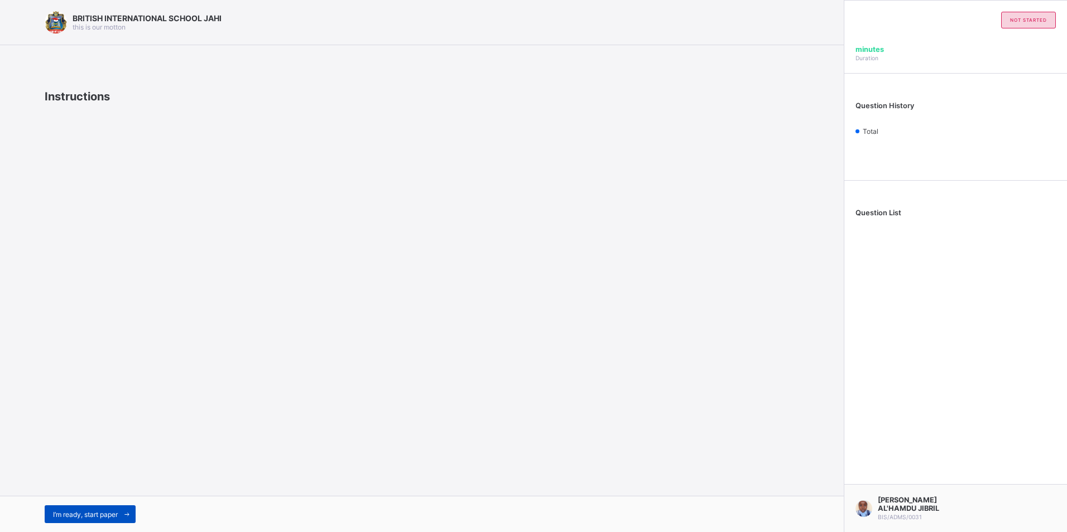
click at [98, 520] on div "I’m ready, start paper" at bounding box center [90, 515] width 91 height 18
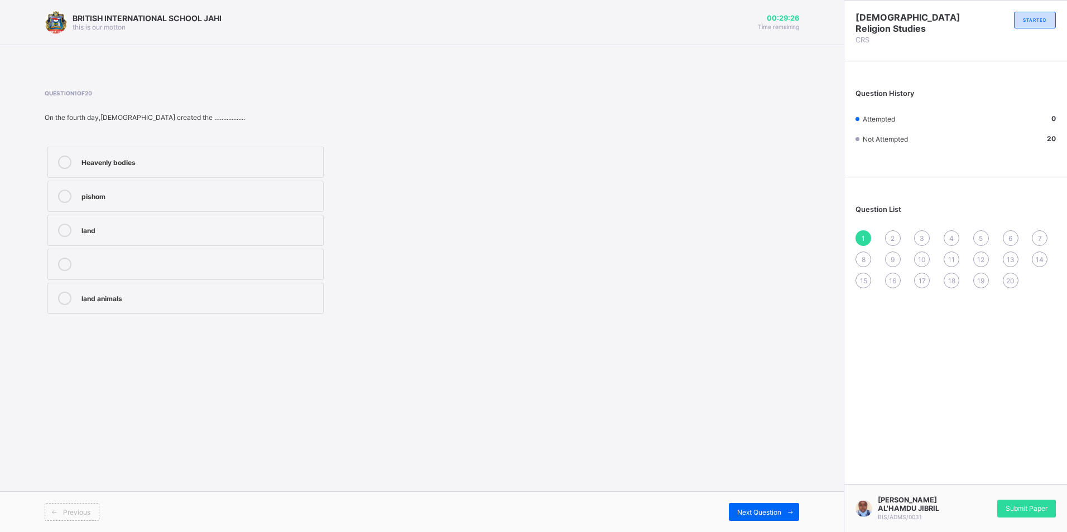
click at [167, 272] on label at bounding box center [185, 264] width 276 height 31
click at [1039, 505] on span "Submit Paper" at bounding box center [1027, 508] width 42 height 8
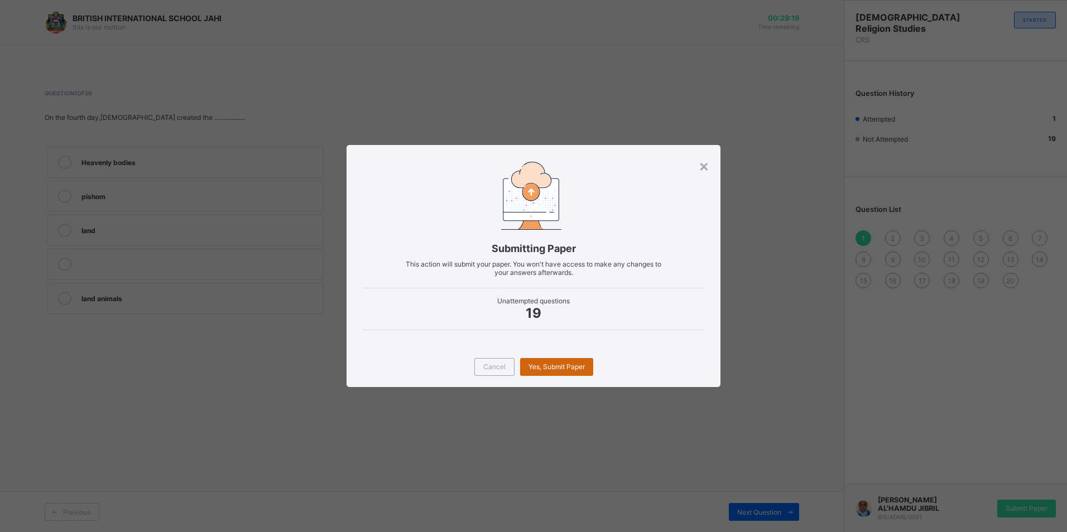
click at [536, 363] on span "Yes, Submit Paper" at bounding box center [556, 367] width 56 height 8
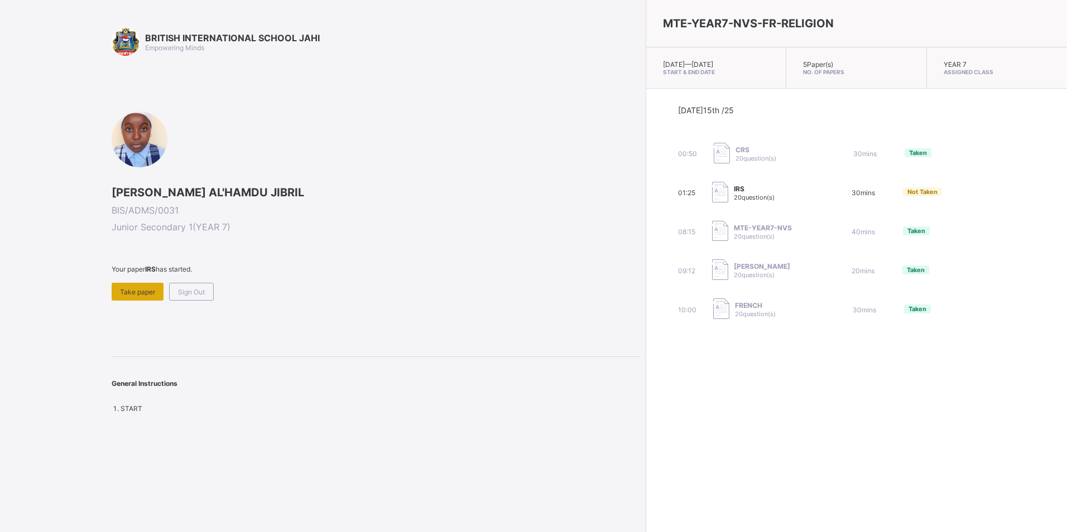
click at [147, 291] on span "Take paper" at bounding box center [137, 292] width 35 height 8
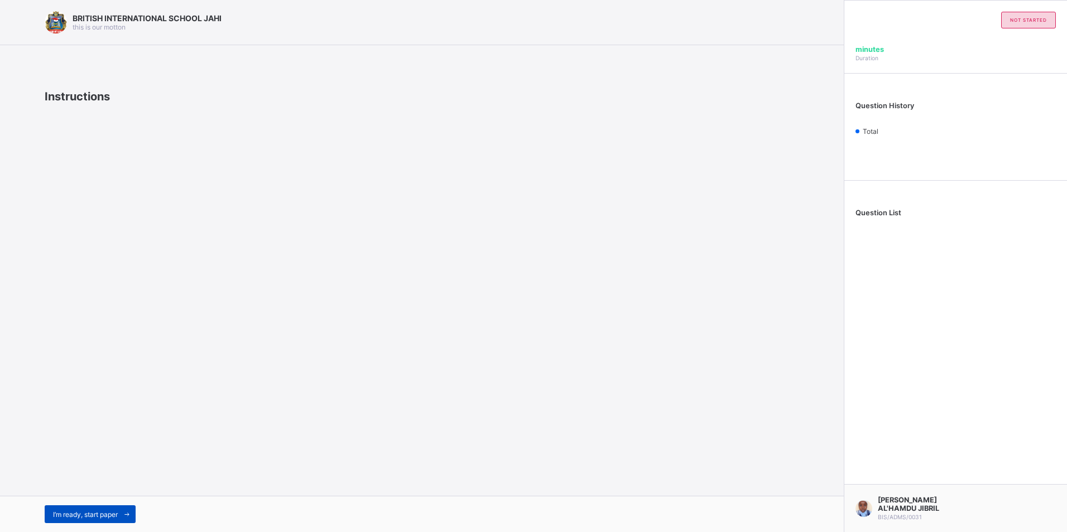
click at [86, 516] on span "I’m ready, start paper" at bounding box center [85, 515] width 65 height 8
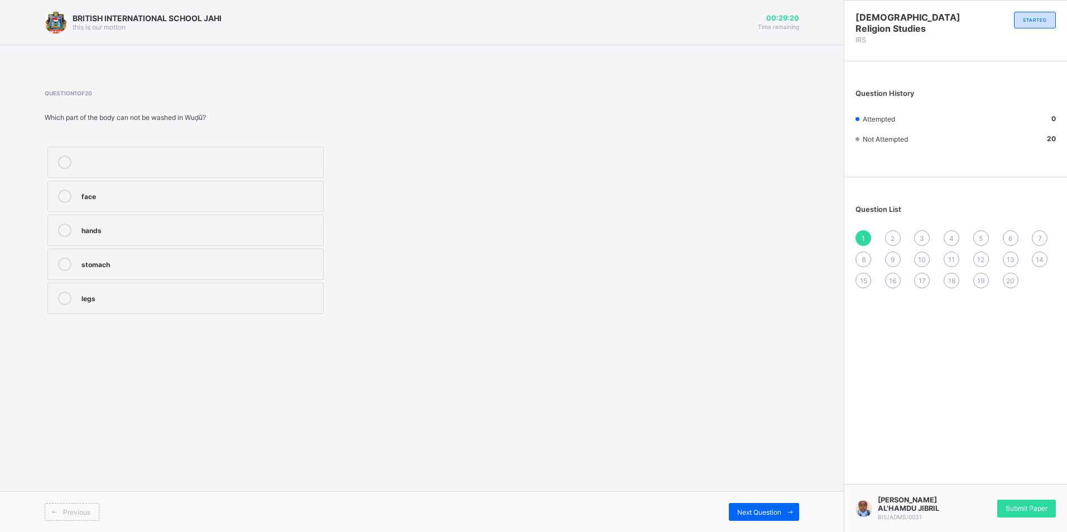
click at [101, 267] on div "stomach" at bounding box center [199, 263] width 236 height 11
click at [762, 517] on div "Next Question" at bounding box center [764, 512] width 70 height 18
click at [132, 294] on div "Tayammum" at bounding box center [199, 297] width 236 height 11
drag, startPoint x: 801, startPoint y: 516, endPoint x: 783, endPoint y: 511, distance: 18.5
click at [783, 511] on div "Previous Next Question" at bounding box center [422, 512] width 844 height 41
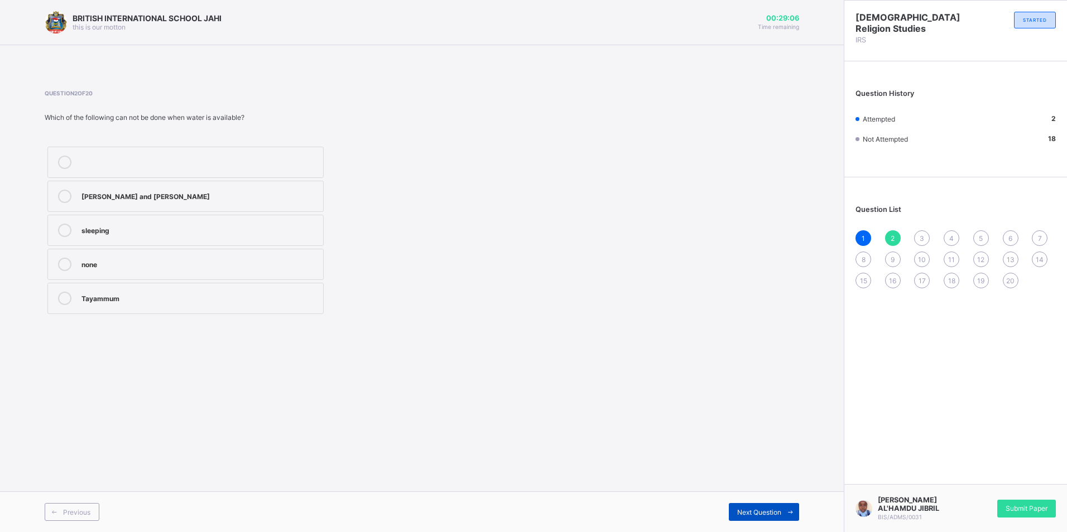
click at [783, 511] on span at bounding box center [790, 512] width 18 height 18
click at [153, 205] on label "clean dust/soil" at bounding box center [185, 196] width 276 height 31
click at [756, 514] on span "Next Question" at bounding box center [759, 512] width 44 height 8
click at [121, 161] on div "Gusl" at bounding box center [199, 161] width 236 height 11
click at [771, 515] on span "Next Question" at bounding box center [759, 512] width 44 height 8
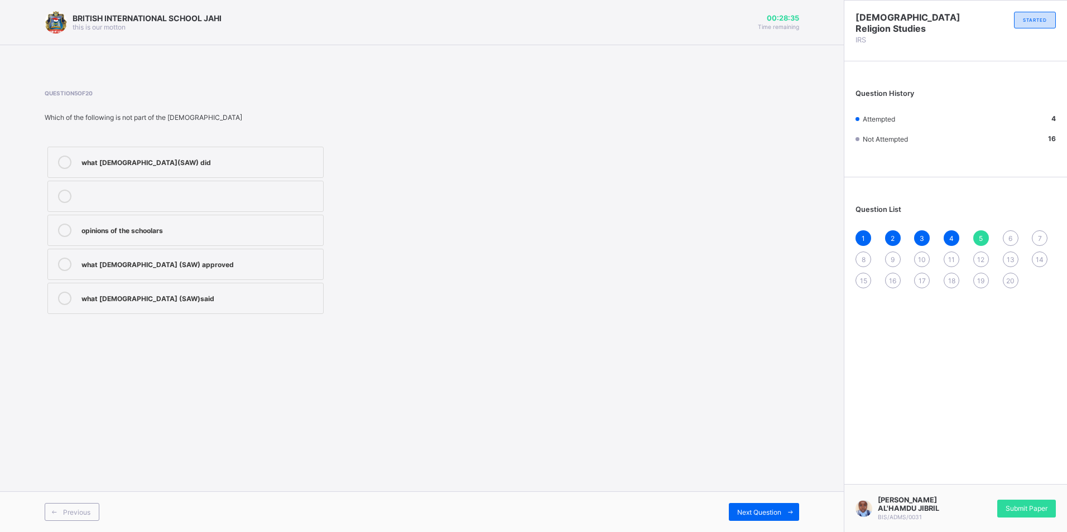
click at [170, 233] on div "opinions of the schoolars" at bounding box center [199, 230] width 236 height 13
click at [764, 512] on span "Next Question" at bounding box center [759, 512] width 44 height 8
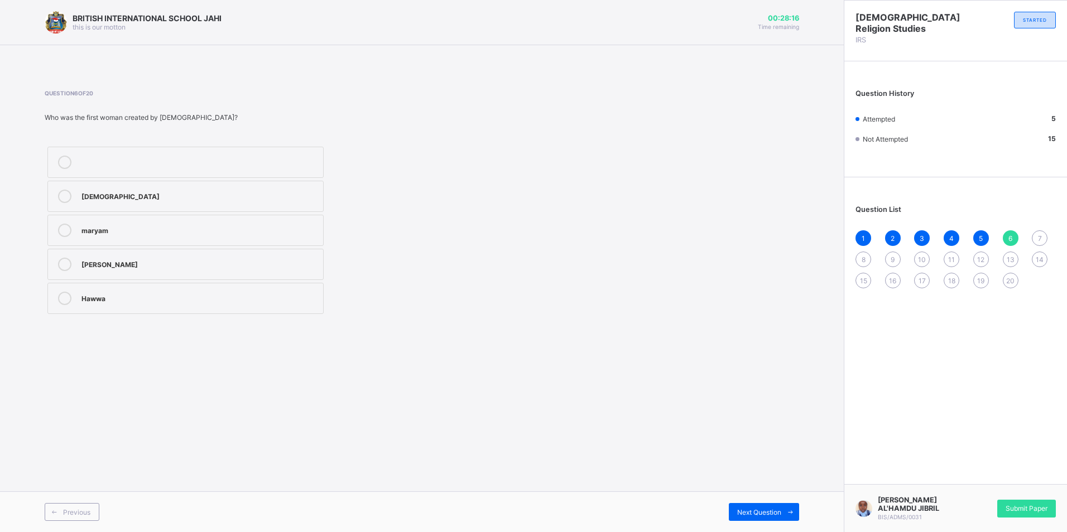
click at [109, 299] on div "Hawwa" at bounding box center [199, 297] width 236 height 11
click at [784, 511] on span at bounding box center [790, 512] width 18 height 18
click at [126, 237] on label "purification" at bounding box center [185, 230] width 276 height 31
click at [742, 513] on span "Next Question" at bounding box center [759, 512] width 44 height 8
click at [85, 203] on label "maryam" at bounding box center [185, 196] width 276 height 31
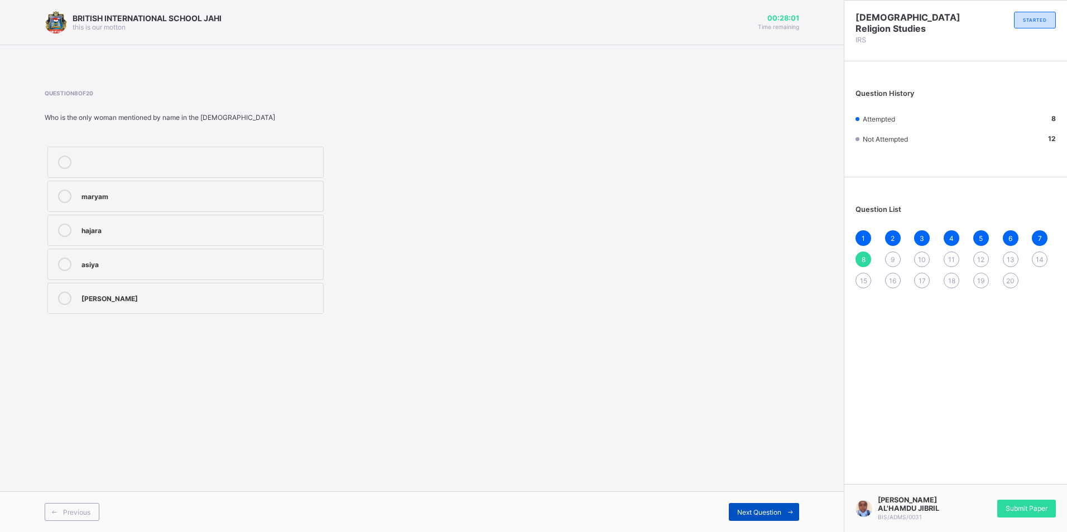
click at [742, 514] on span "Next Question" at bounding box center [759, 512] width 44 height 8
click at [132, 297] on div "najasah" at bounding box center [199, 297] width 236 height 11
click at [753, 499] on div "Previous Next Question" at bounding box center [422, 512] width 844 height 41
click at [751, 509] on span "Next Question" at bounding box center [759, 512] width 44 height 8
click at [155, 237] on label "Tayammum" at bounding box center [185, 230] width 276 height 31
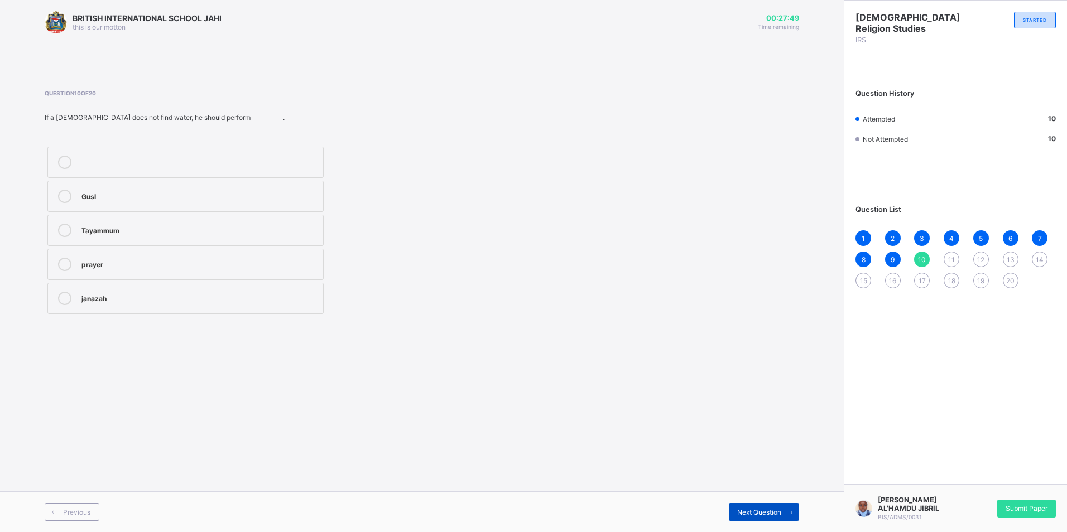
click at [753, 514] on span "Next Question" at bounding box center [759, 512] width 44 height 8
click at [138, 159] on div "purification" at bounding box center [199, 161] width 236 height 11
click at [795, 512] on span at bounding box center [790, 512] width 18 height 18
click at [152, 200] on div "impurities" at bounding box center [199, 196] width 236 height 13
click at [744, 517] on div "Next Question" at bounding box center [764, 512] width 70 height 18
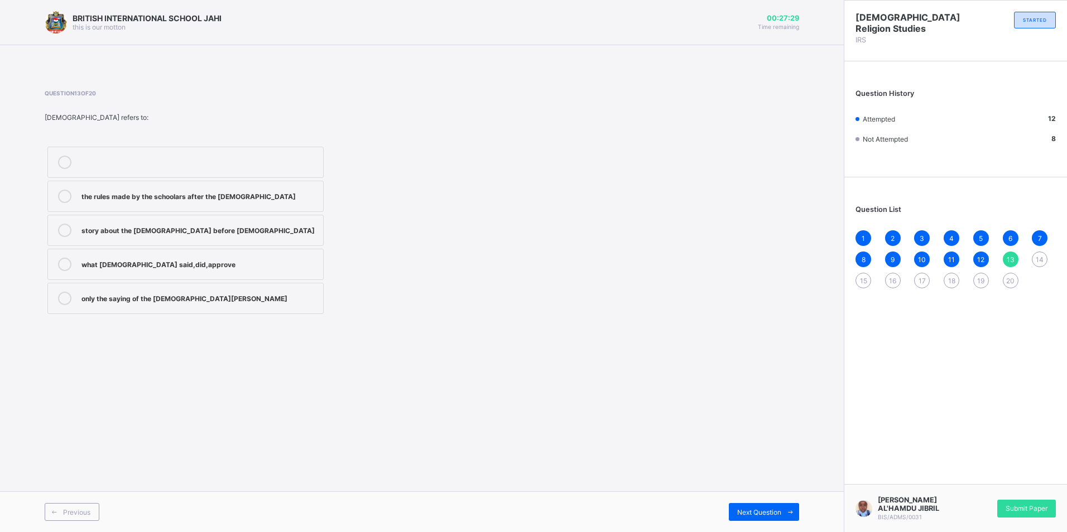
click at [231, 196] on div "the rules made by the schoolars after the [DEMOGRAPHIC_DATA]" at bounding box center [199, 195] width 236 height 11
click at [145, 267] on div "what [DEMOGRAPHIC_DATA] said,did,approve" at bounding box center [199, 263] width 236 height 11
click at [780, 520] on div "Next Question" at bounding box center [764, 512] width 70 height 18
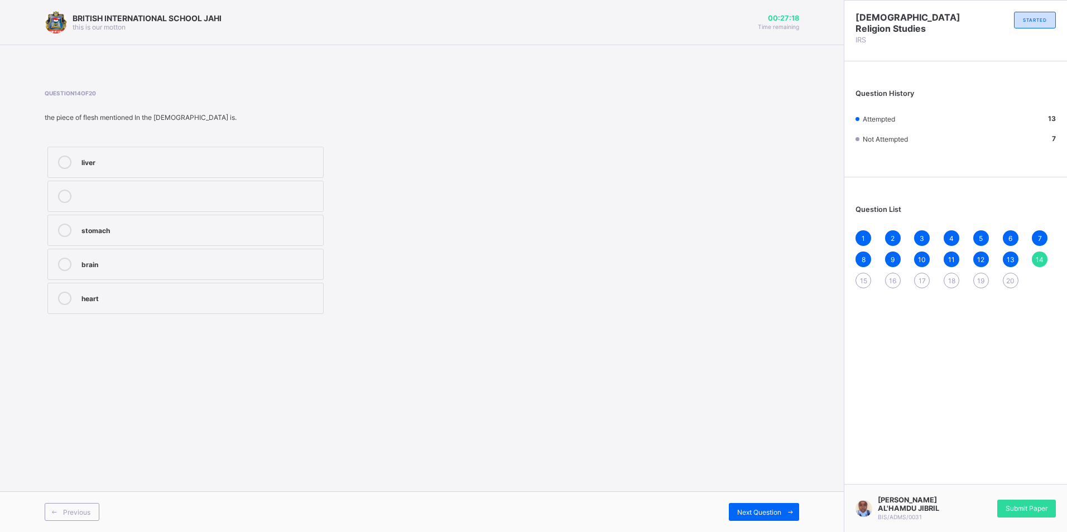
click at [92, 290] on label "heart" at bounding box center [185, 298] width 276 height 31
drag, startPoint x: 733, startPoint y: 507, endPoint x: 718, endPoint y: 502, distance: 15.4
click at [727, 505] on div "Next Question" at bounding box center [610, 512] width 377 height 18
click at [758, 511] on span "Next Question" at bounding box center [759, 512] width 44 height 8
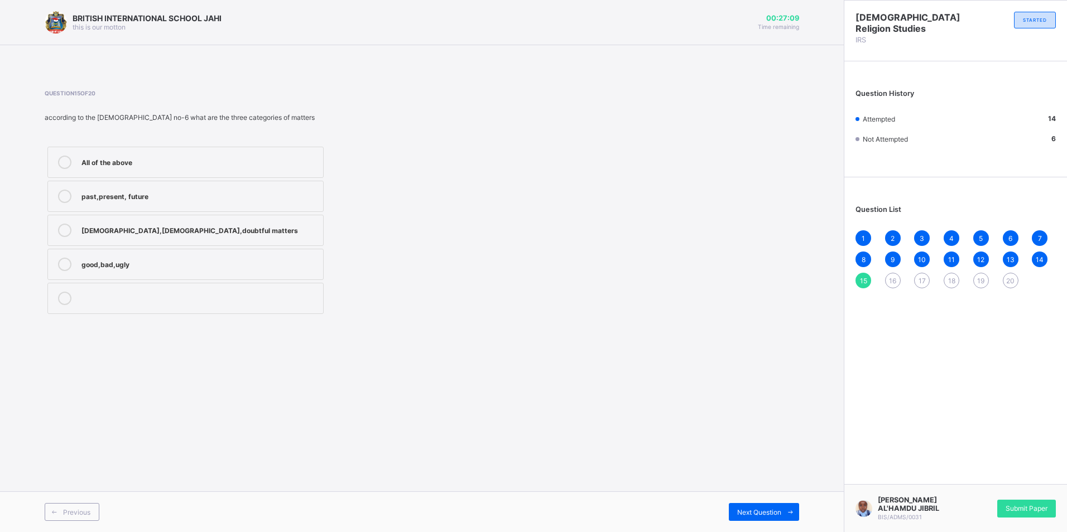
click at [95, 228] on div "[DEMOGRAPHIC_DATA],[DEMOGRAPHIC_DATA],doubtful matters" at bounding box center [199, 229] width 236 height 11
click at [740, 511] on span "Next Question" at bounding box center [759, 512] width 44 height 8
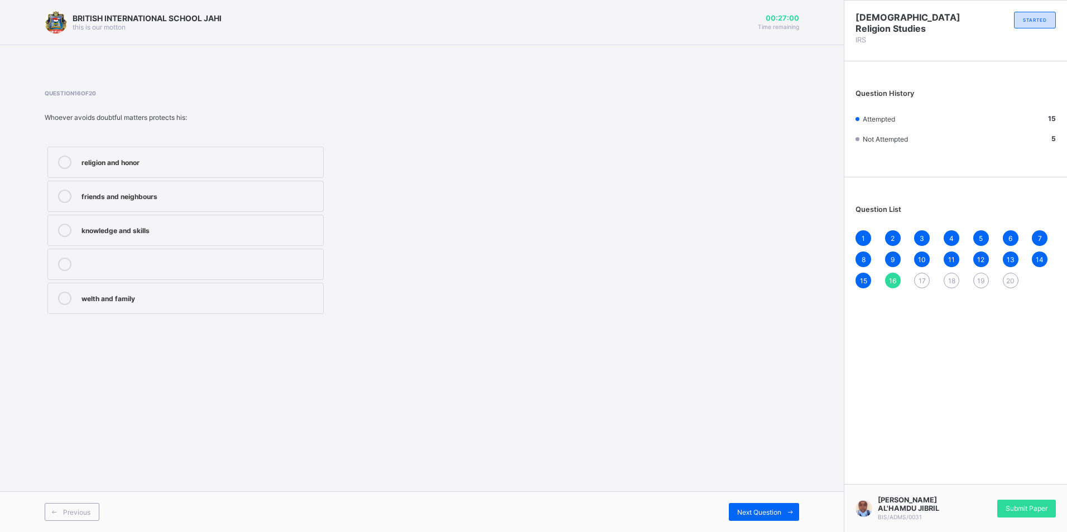
drag, startPoint x: 195, startPoint y: 162, endPoint x: 196, endPoint y: 176, distance: 14.0
click at [196, 162] on div "religion and honor" at bounding box center [199, 161] width 236 height 11
click at [749, 511] on span "Next Question" at bounding box center [759, 512] width 44 height 8
click at [121, 160] on div "Asiyah" at bounding box center [199, 161] width 236 height 11
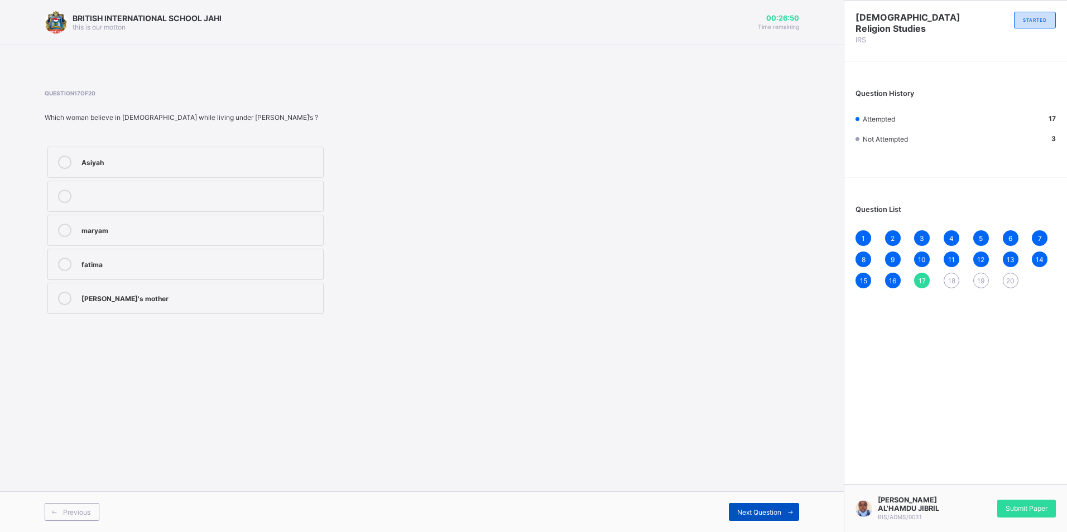
click at [748, 509] on span "Next Question" at bounding box center [759, 512] width 44 height 8
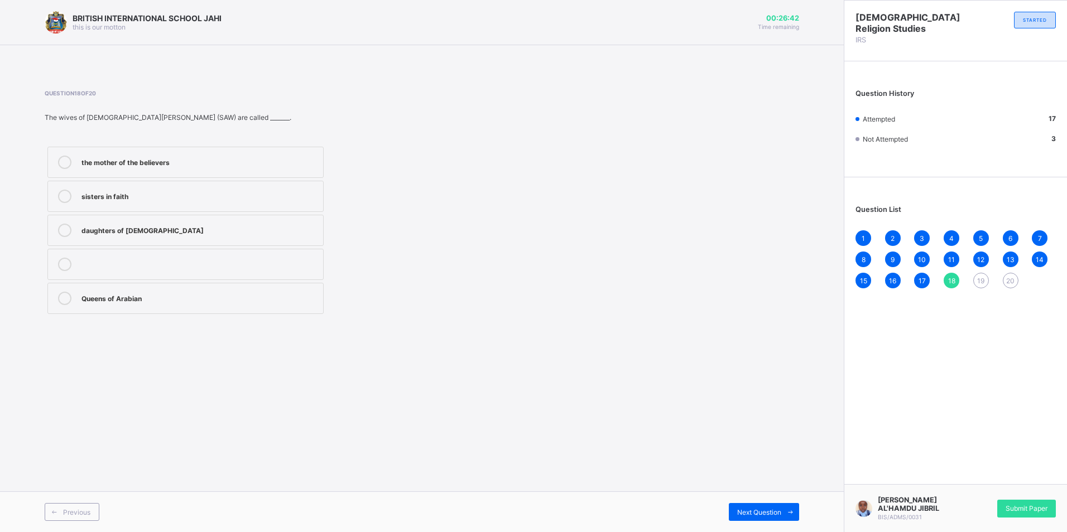
drag, startPoint x: 198, startPoint y: 162, endPoint x: 224, endPoint y: 148, distance: 30.2
click at [204, 158] on div "the mother of the believers" at bounding box center [199, 161] width 236 height 11
click at [747, 514] on span "Next Question" at bounding box center [759, 512] width 44 height 8
click at [859, 237] on div "1" at bounding box center [863, 238] width 16 height 16
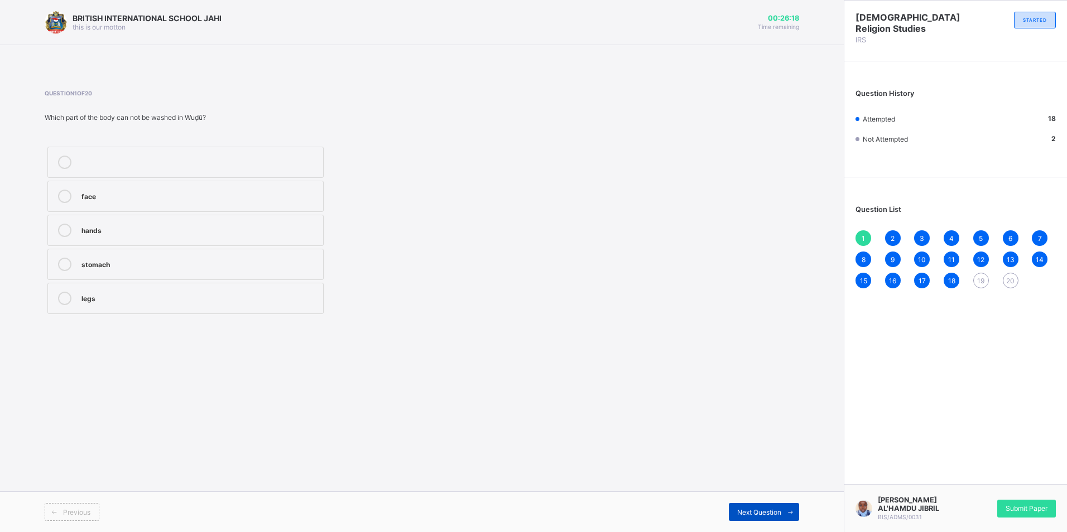
click at [767, 516] on span "Next Question" at bounding box center [759, 512] width 44 height 8
click at [770, 516] on div "Next Question" at bounding box center [764, 512] width 70 height 18
click at [770, 518] on div "Next Question" at bounding box center [764, 512] width 70 height 18
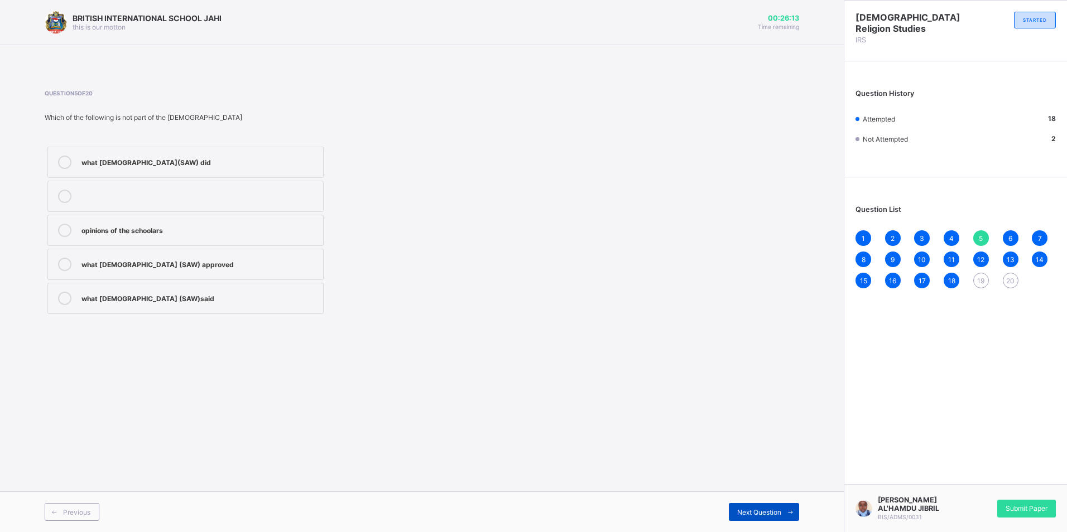
click at [770, 518] on div "Next Question" at bounding box center [764, 512] width 70 height 18
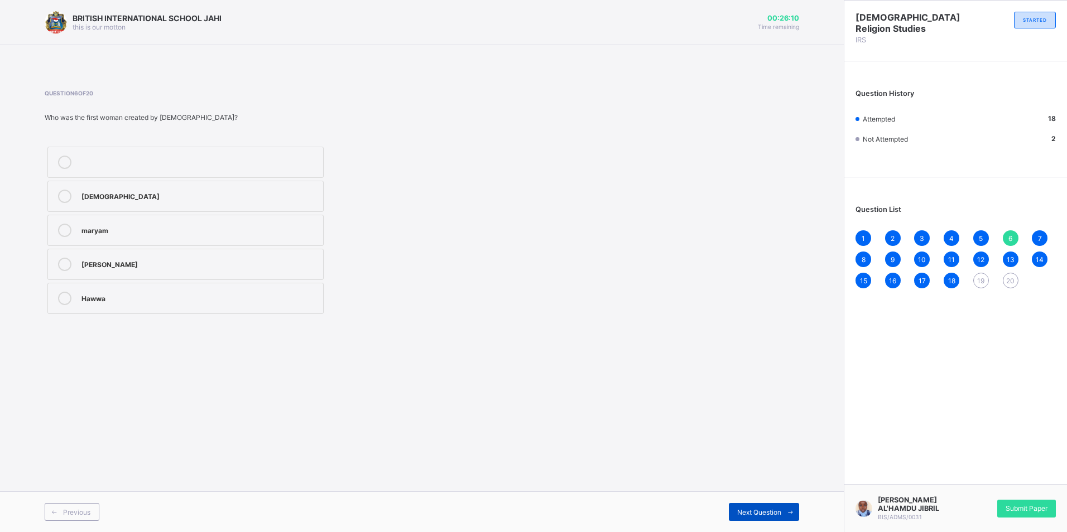
click at [770, 518] on div "Next Question" at bounding box center [764, 512] width 70 height 18
click at [778, 509] on span "Next Question" at bounding box center [759, 512] width 44 height 8
click at [780, 512] on span "Next Question" at bounding box center [759, 512] width 44 height 8
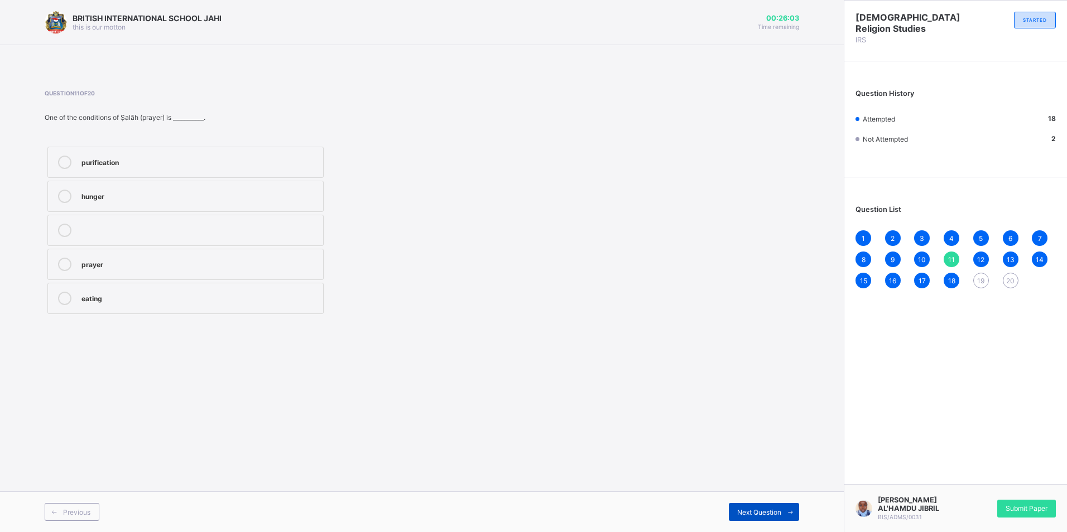
click at [780, 512] on span "Next Question" at bounding box center [759, 512] width 44 height 8
click at [780, 513] on span "Next Question" at bounding box center [759, 512] width 44 height 8
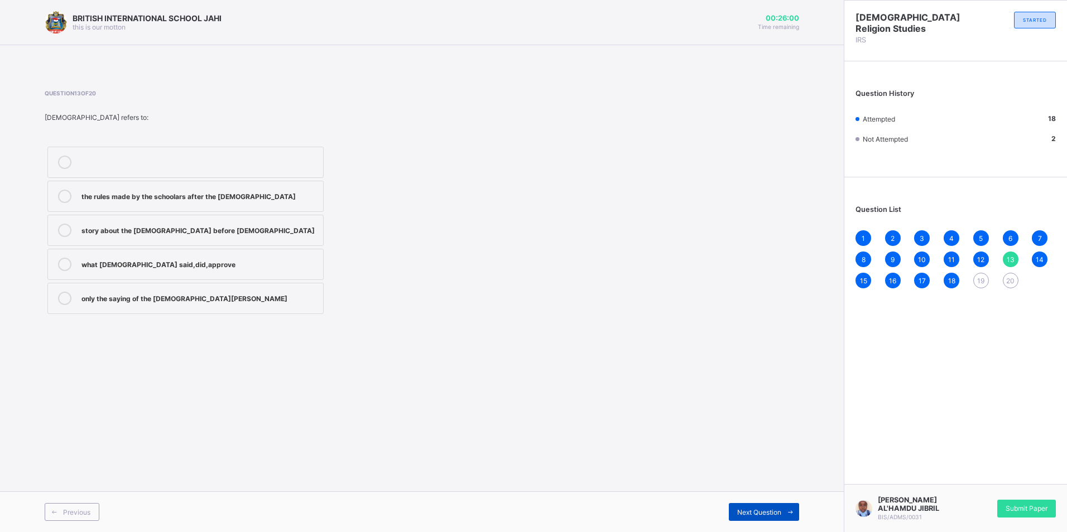
click at [780, 513] on span "Next Question" at bounding box center [759, 512] width 44 height 8
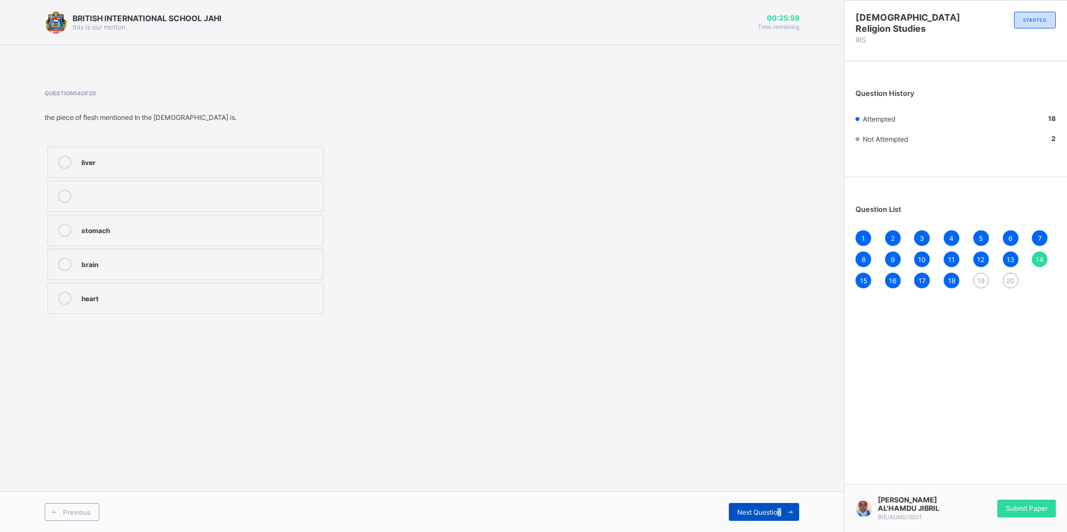
click at [778, 516] on div "Next Question" at bounding box center [764, 512] width 70 height 18
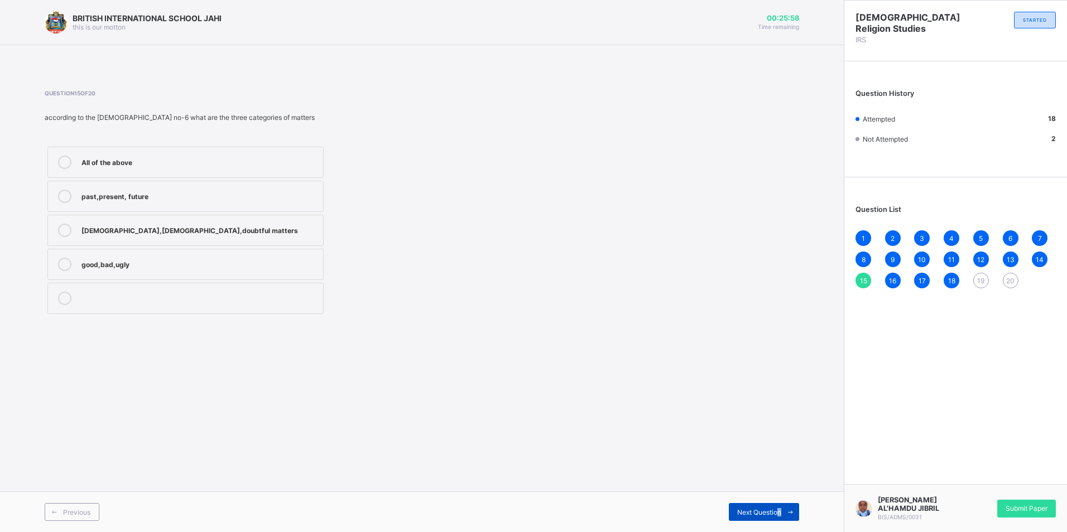
click at [778, 516] on div "Next Question" at bounding box center [764, 512] width 70 height 18
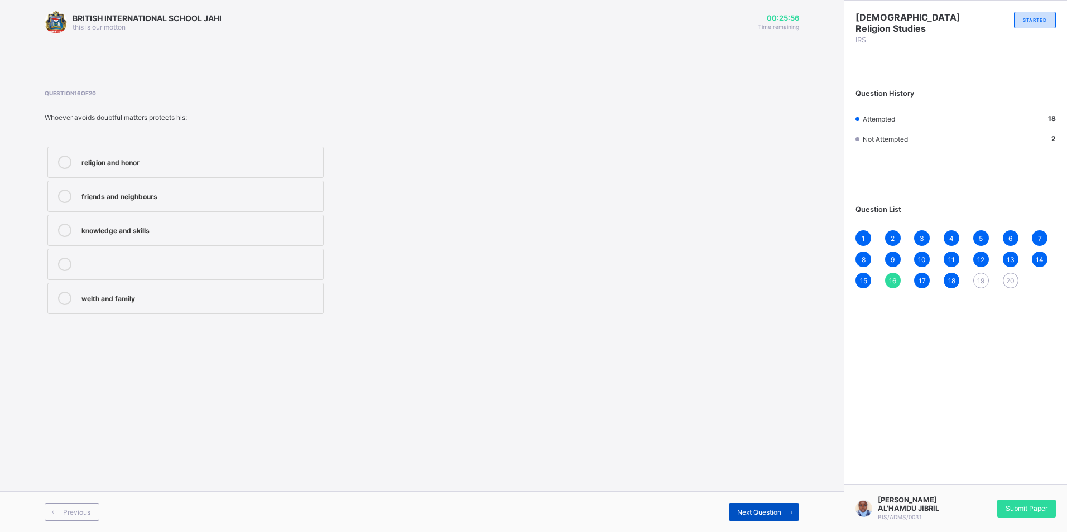
click at [778, 516] on div "Next Question" at bounding box center [764, 512] width 70 height 18
click at [776, 516] on div "Next Question" at bounding box center [764, 512] width 70 height 18
click at [740, 521] on div "Next Question" at bounding box center [764, 512] width 70 height 18
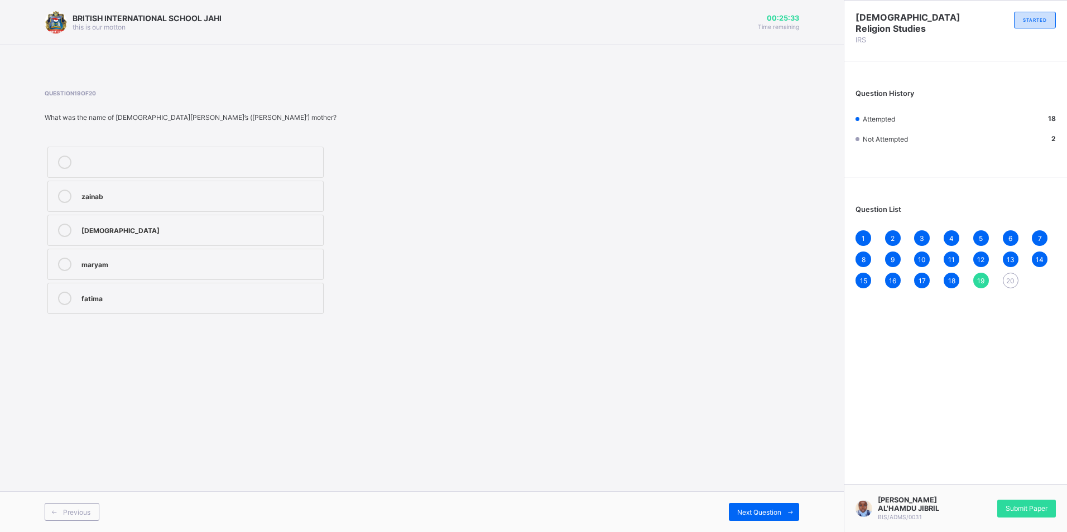
click at [115, 268] on div "maryam" at bounding box center [199, 264] width 236 height 13
click at [764, 512] on span "Next Question" at bounding box center [759, 512] width 44 height 8
click at [97, 261] on div "[DEMOGRAPHIC_DATA]" at bounding box center [199, 263] width 236 height 11
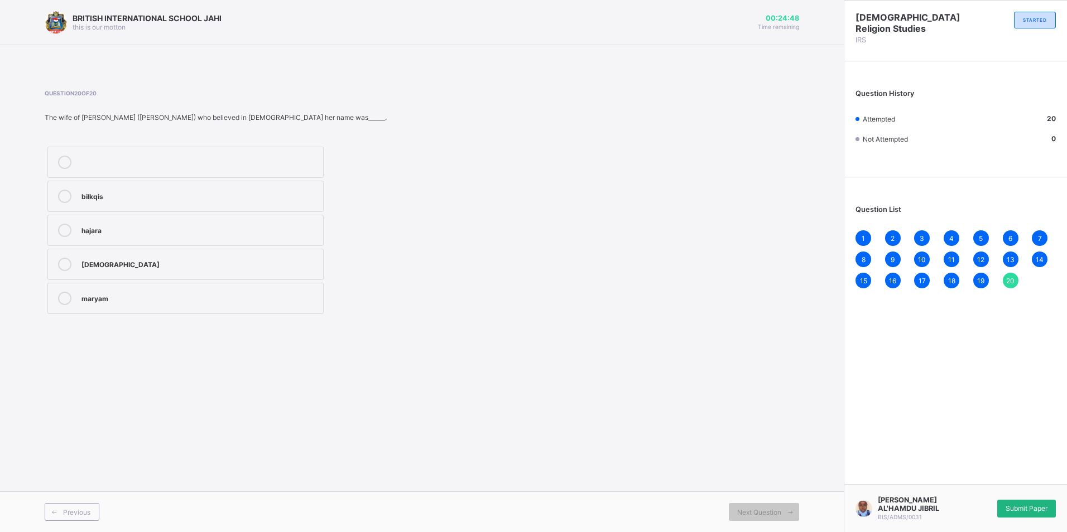
click at [1043, 512] on span "Submit Paper" at bounding box center [1027, 508] width 42 height 8
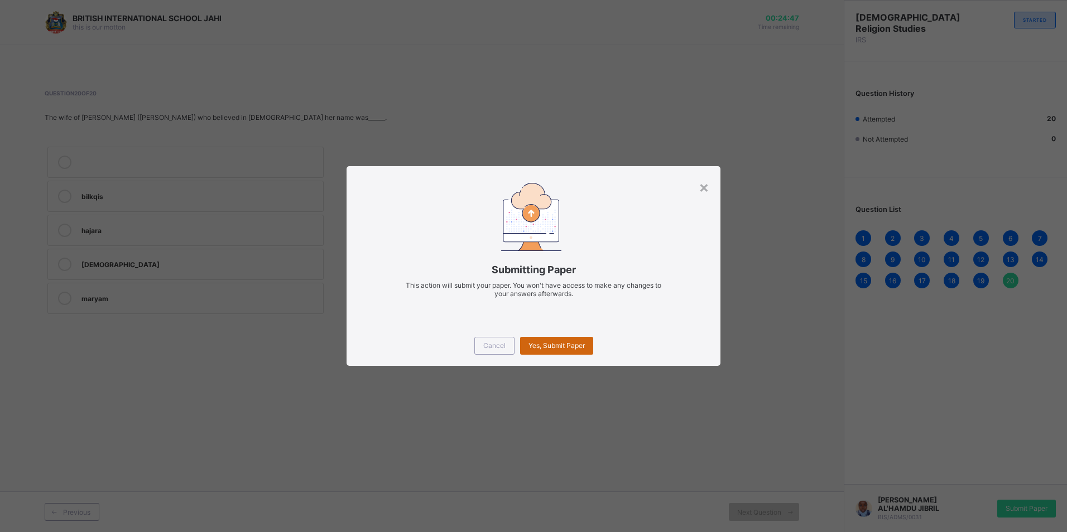
click at [543, 347] on span "Yes, Submit Paper" at bounding box center [556, 346] width 56 height 8
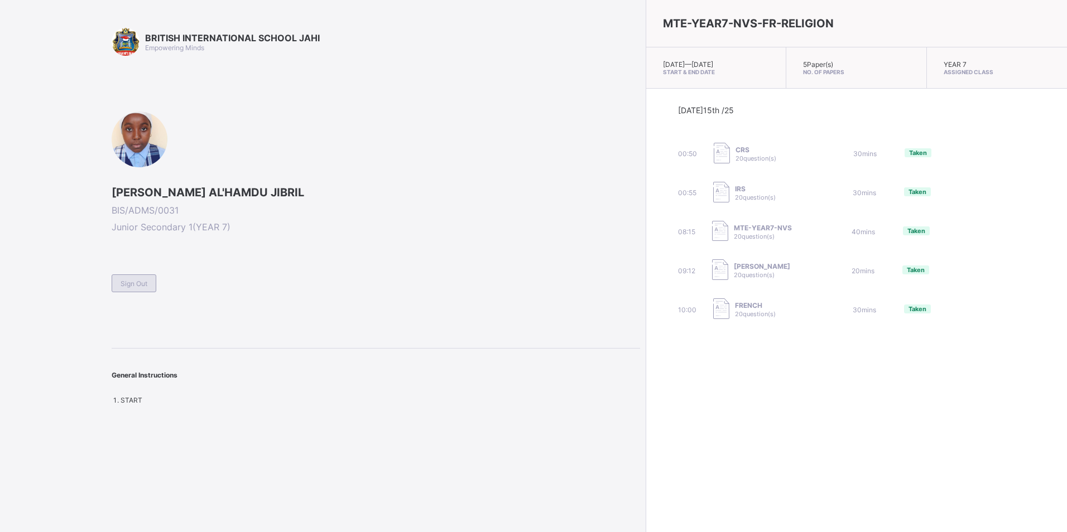
click at [134, 280] on span "Sign Out" at bounding box center [134, 284] width 27 height 8
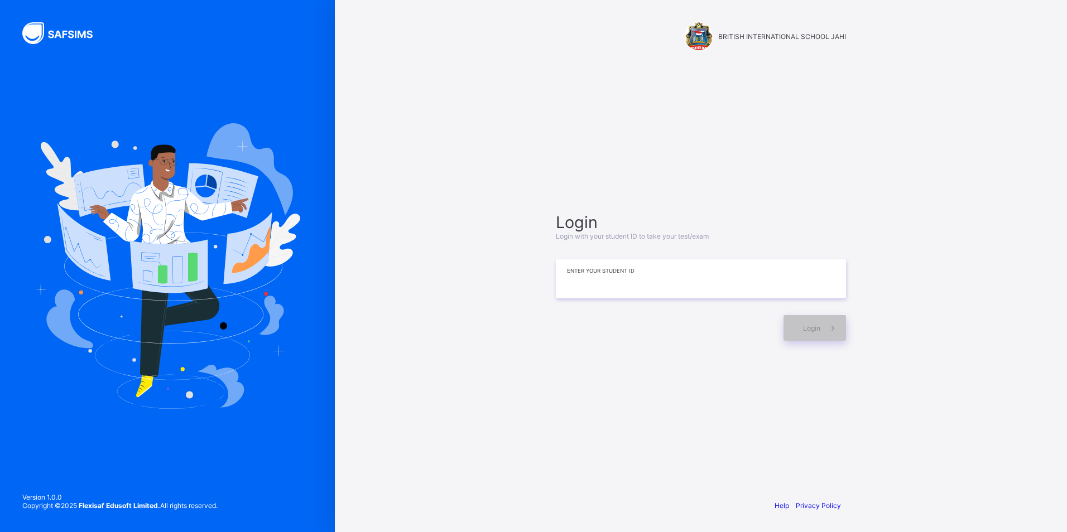
click at [589, 294] on input at bounding box center [701, 278] width 290 height 39
type input "**********"
click at [794, 331] on div "Login" at bounding box center [814, 328] width 62 height 26
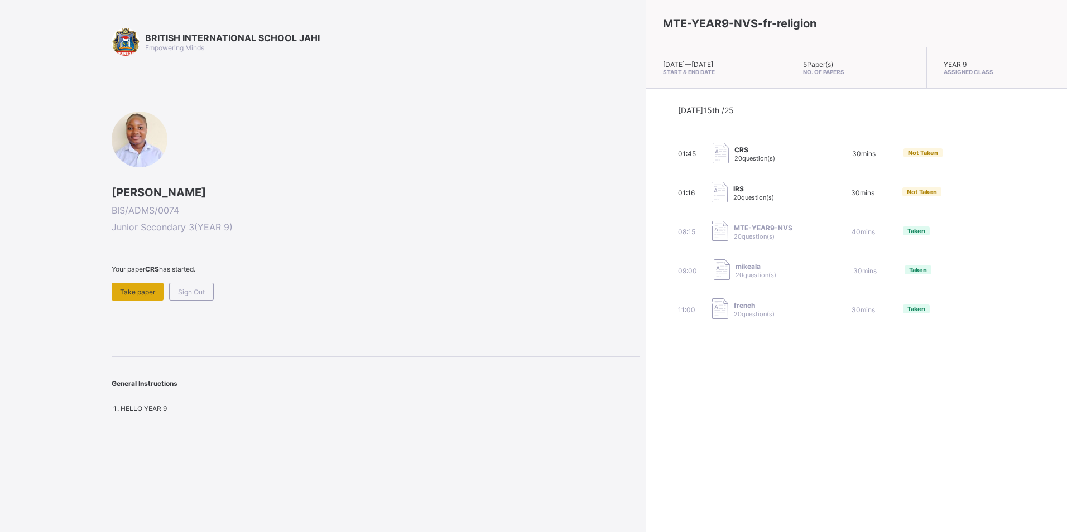
click at [149, 288] on span "Take paper" at bounding box center [137, 292] width 35 height 8
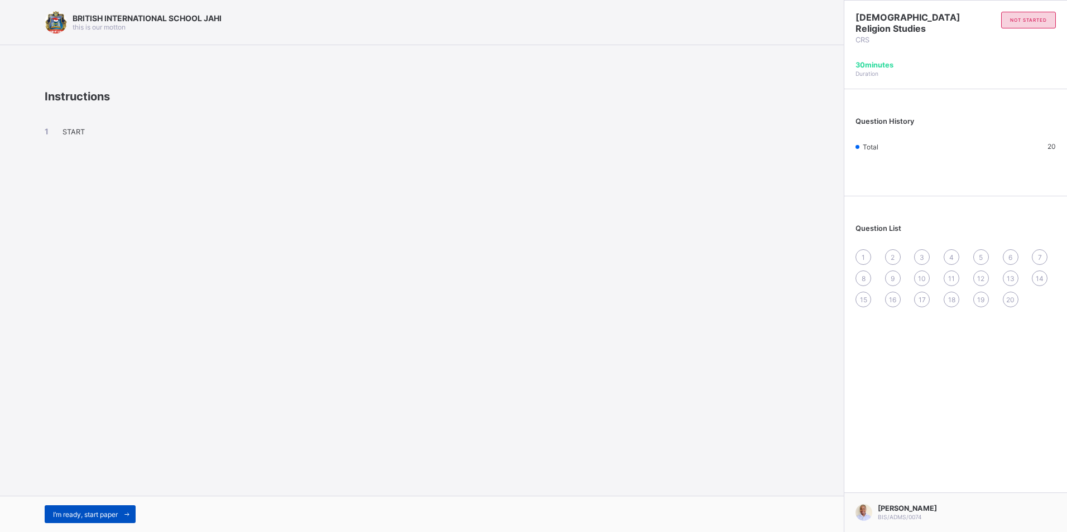
click at [118, 521] on span at bounding box center [127, 515] width 18 height 18
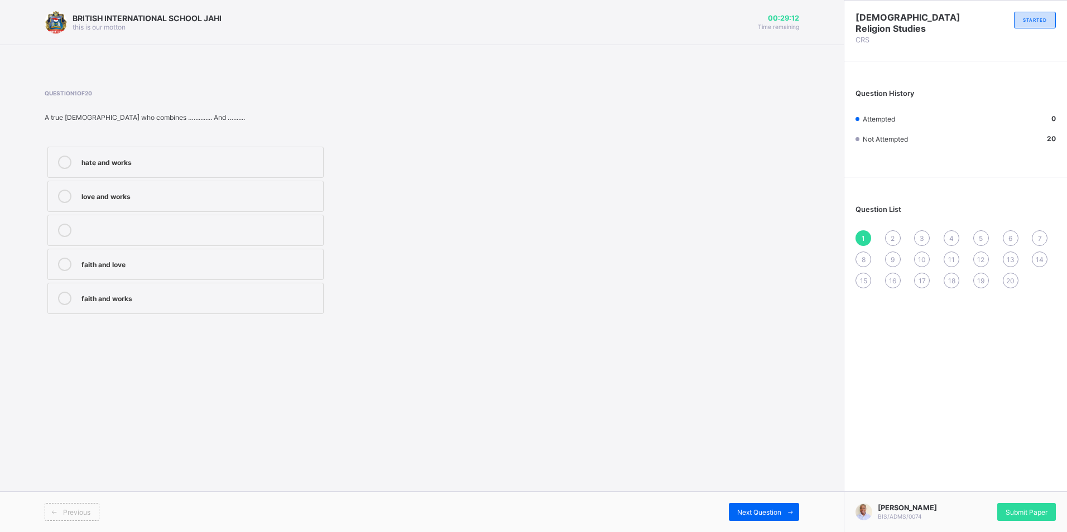
click at [182, 270] on label "faith and love" at bounding box center [185, 264] width 276 height 31
click at [176, 295] on div "faith and works" at bounding box center [199, 297] width 236 height 11
click at [127, 276] on label "faith and love" at bounding box center [185, 264] width 276 height 31
click at [126, 290] on label "faith and works" at bounding box center [185, 298] width 276 height 31
click at [892, 232] on div "2" at bounding box center [893, 238] width 16 height 16
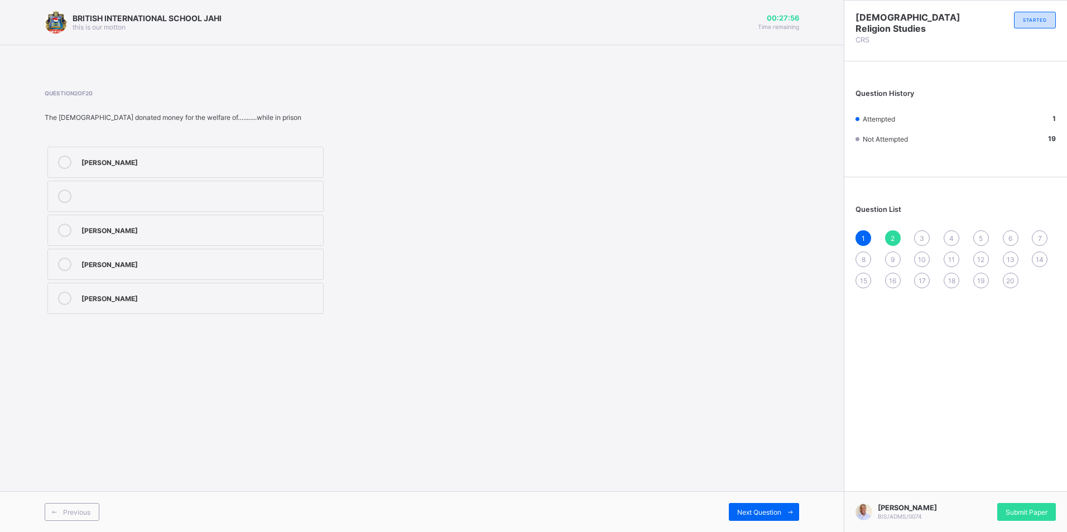
click at [128, 234] on div "[PERSON_NAME]" at bounding box center [199, 230] width 236 height 13
click at [921, 240] on div "3" at bounding box center [922, 238] width 16 height 16
click at [115, 258] on div "forgive" at bounding box center [199, 263] width 236 height 11
click at [952, 235] on span "4" at bounding box center [951, 238] width 4 height 8
click at [263, 249] on div "significance holy impartial partial" at bounding box center [186, 230] width 282 height 173
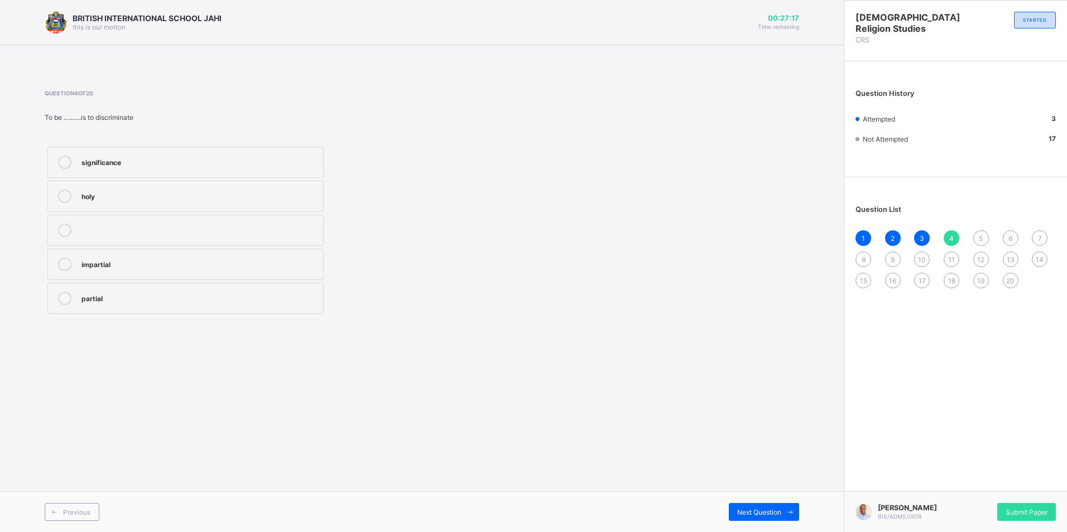
click at [268, 262] on div "impartial" at bounding box center [199, 263] width 236 height 11
click at [978, 233] on div "5" at bounding box center [981, 238] width 16 height 16
click at [93, 237] on label "[DEMOGRAPHIC_DATA]" at bounding box center [185, 230] width 276 height 31
click at [1011, 235] on span "6" at bounding box center [1010, 238] width 4 height 8
click at [110, 273] on label "humble" at bounding box center [185, 264] width 276 height 31
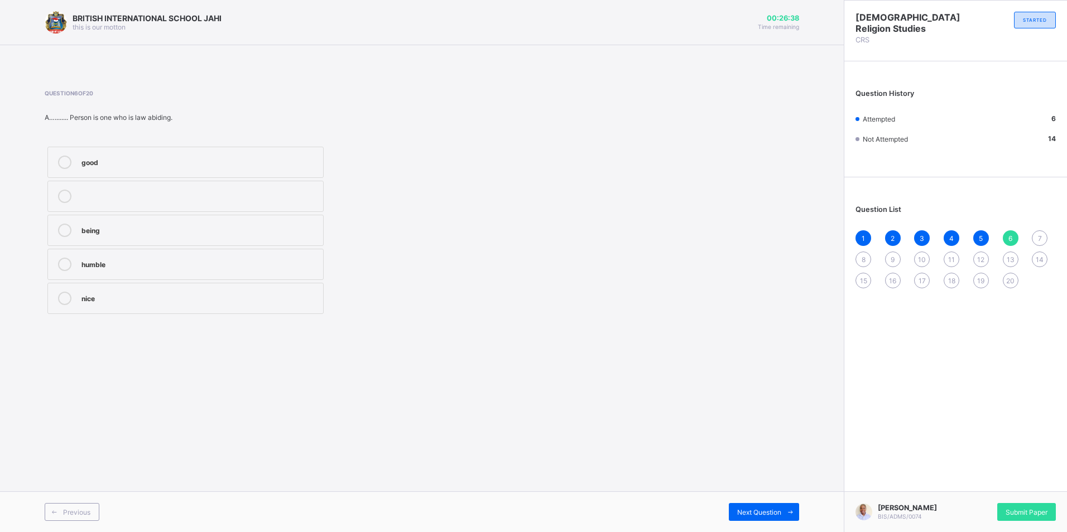
click at [1038, 237] on span "7" at bounding box center [1040, 238] width 4 height 8
click at [141, 160] on div "phillipians" at bounding box center [199, 161] width 236 height 11
click at [863, 256] on span "8" at bounding box center [864, 260] width 4 height 8
click at [896, 258] on div "9" at bounding box center [893, 260] width 16 height 16
click at [114, 240] on label "stingy" at bounding box center [185, 230] width 276 height 31
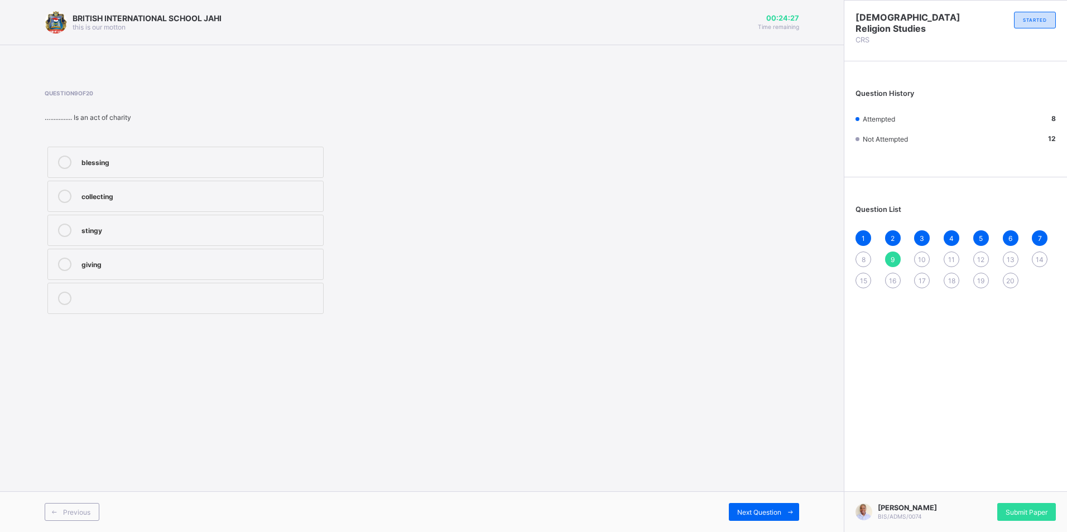
click at [114, 264] on div "giving" at bounding box center [199, 263] width 236 height 11
click at [924, 257] on span "10" at bounding box center [922, 260] width 8 height 8
click at [140, 234] on div "inter denomination" at bounding box center [199, 230] width 236 height 13
click at [949, 256] on span "11" at bounding box center [951, 260] width 7 height 8
click at [92, 262] on div "1905" at bounding box center [199, 263] width 236 height 11
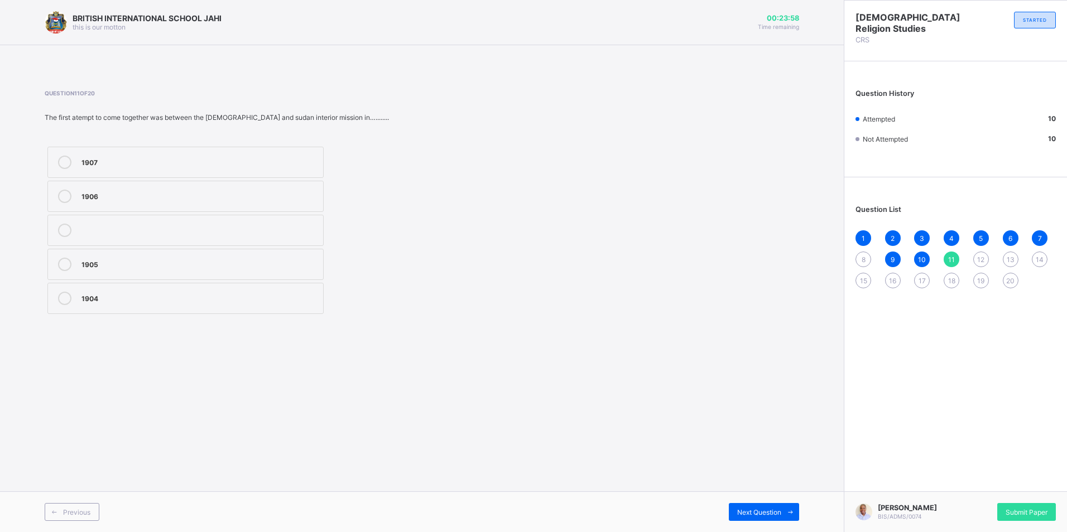
click at [985, 256] on div "12" at bounding box center [981, 260] width 16 height 16
click at [242, 200] on div "16th century" at bounding box center [199, 196] width 236 height 13
click at [1008, 257] on span "13" at bounding box center [1011, 260] width 8 height 8
click at [71, 205] on label "1" at bounding box center [185, 196] width 276 height 31
click at [1035, 252] on div "14" at bounding box center [1040, 260] width 16 height 16
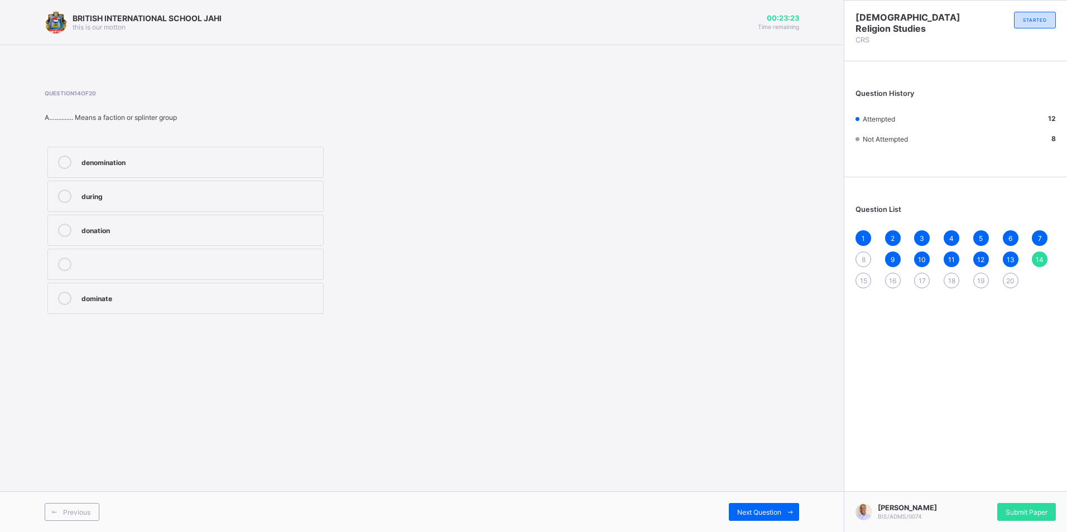
click at [127, 158] on div "denomination" at bounding box center [199, 161] width 236 height 11
click at [863, 281] on span "15" at bounding box center [863, 281] width 7 height 8
click at [143, 190] on div "Inter" at bounding box center [199, 195] width 236 height 11
click at [896, 277] on span "16" at bounding box center [892, 281] width 7 height 8
click at [99, 311] on label "prayer" at bounding box center [185, 298] width 276 height 31
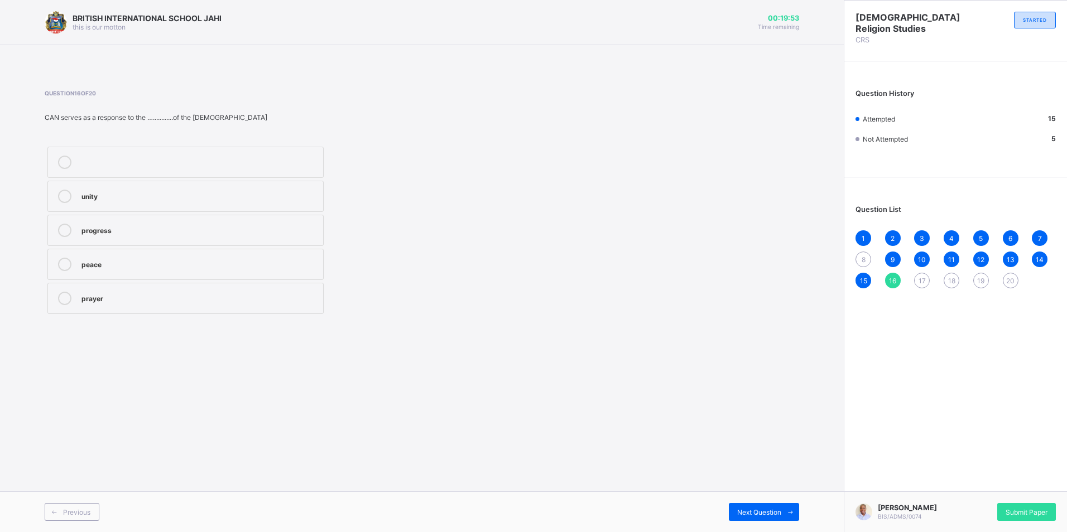
click at [171, 238] on label "progress" at bounding box center [185, 230] width 276 height 31
click at [917, 277] on div "17" at bounding box center [922, 281] width 16 height 16
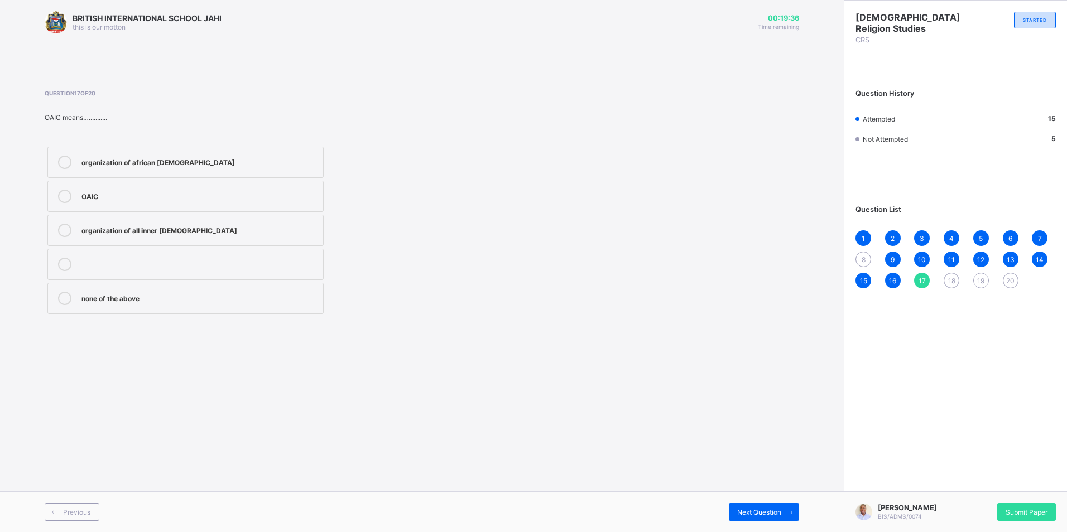
click at [167, 229] on div "organization of all inner [DEMOGRAPHIC_DATA]" at bounding box center [199, 229] width 236 height 11
click at [950, 281] on div "18" at bounding box center [952, 281] width 16 height 16
click at [172, 228] on div "[DEMOGRAPHIC_DATA] [DEMOGRAPHIC_DATA] workers authority" at bounding box center [199, 229] width 236 height 11
click at [236, 194] on div "[DEMOGRAPHIC_DATA] winning all" at bounding box center [199, 195] width 236 height 11
click at [983, 273] on div "19" at bounding box center [981, 281] width 16 height 16
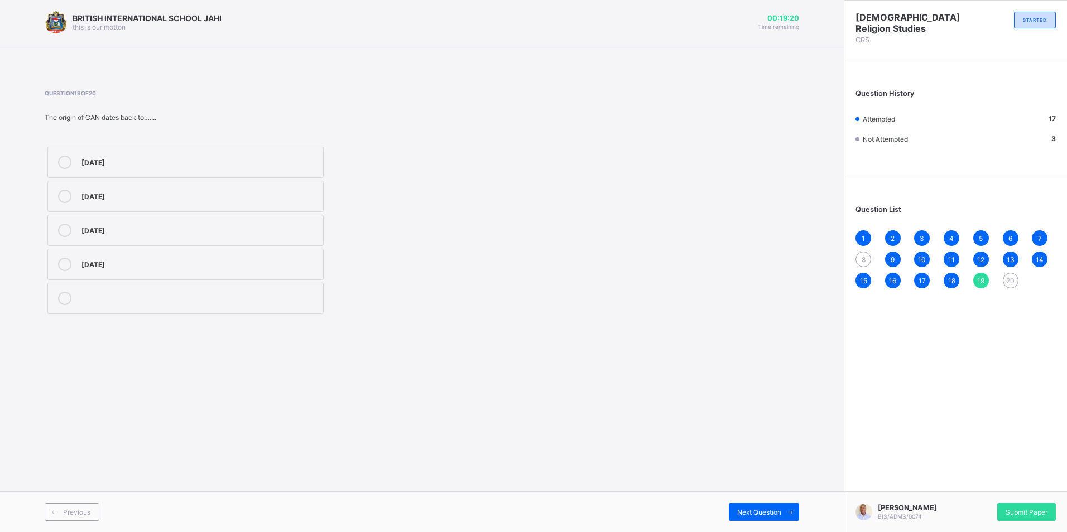
click at [170, 265] on div "[DATE]" at bounding box center [199, 263] width 236 height 11
drag, startPoint x: 1010, startPoint y: 273, endPoint x: 956, endPoint y: 271, distance: 54.2
click at [1009, 277] on span "20" at bounding box center [1010, 281] width 8 height 8
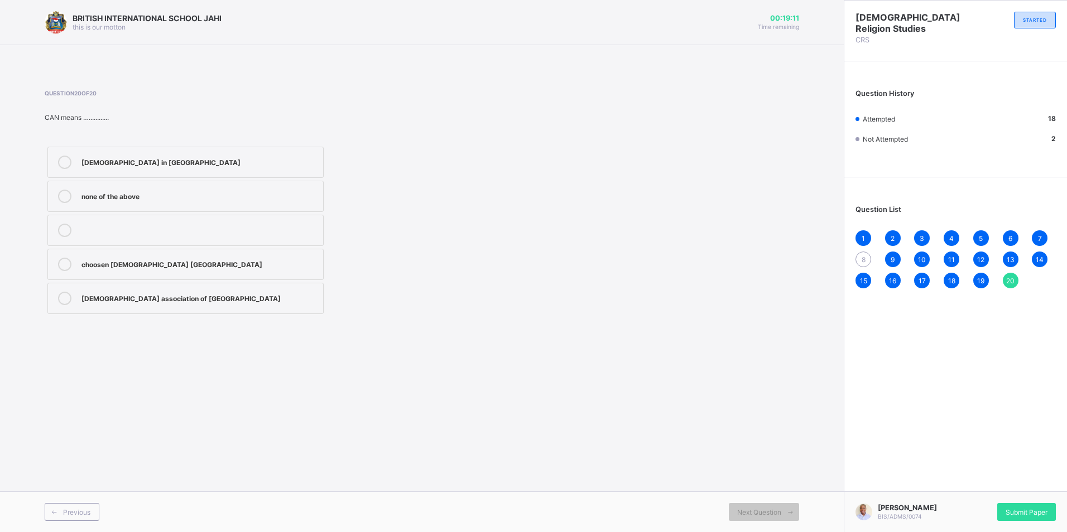
click at [168, 309] on label "[DEMOGRAPHIC_DATA] association of [GEOGRAPHIC_DATA]" at bounding box center [185, 298] width 276 height 31
click at [1018, 511] on span "Submit Paper" at bounding box center [1027, 512] width 42 height 8
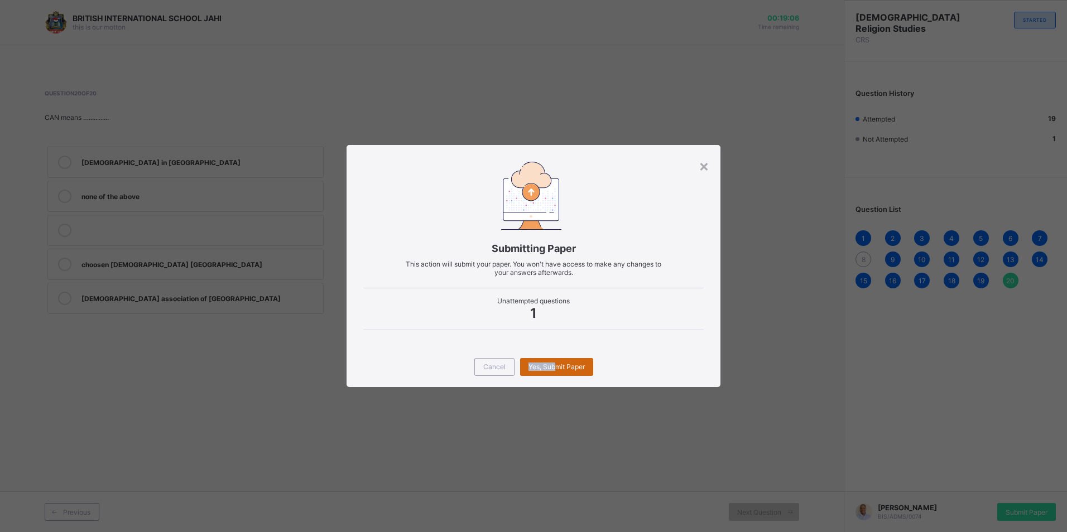
drag, startPoint x: 552, startPoint y: 353, endPoint x: 556, endPoint y: 358, distance: 6.7
click at [556, 358] on div "Cancel Yes, Submit Paper" at bounding box center [533, 367] width 373 height 40
drag, startPoint x: 556, startPoint y: 358, endPoint x: 568, endPoint y: 372, distance: 17.9
click at [568, 372] on div "Yes, Submit Paper" at bounding box center [556, 367] width 73 height 18
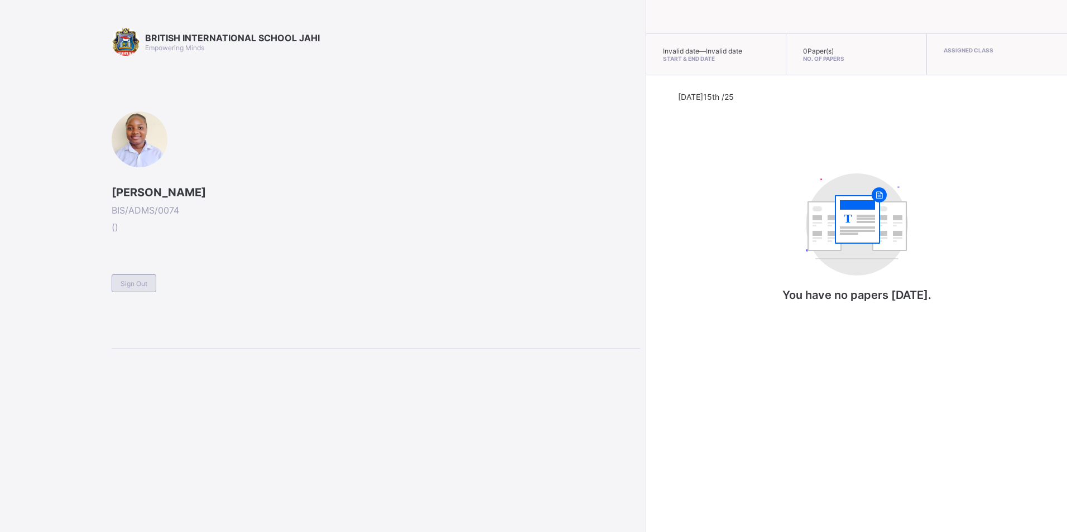
click at [129, 282] on span "Sign Out" at bounding box center [134, 284] width 27 height 8
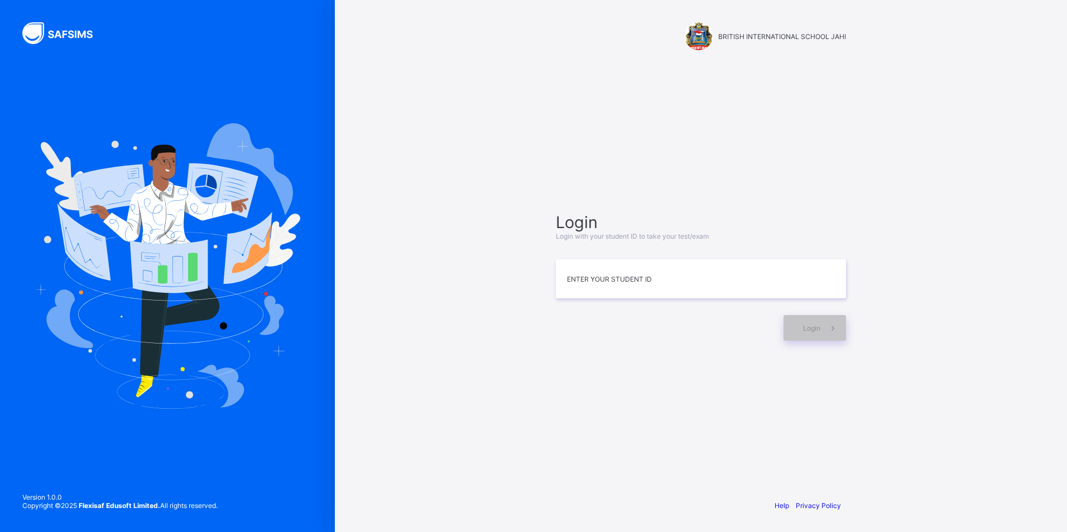
drag, startPoint x: 277, startPoint y: 117, endPoint x: 164, endPoint y: 172, distance: 125.5
drag, startPoint x: 164, startPoint y: 172, endPoint x: 95, endPoint y: 113, distance: 91.0
click at [95, 113] on div at bounding box center [167, 266] width 335 height 532
drag, startPoint x: 56, startPoint y: 21, endPoint x: 73, endPoint y: 63, distance: 45.1
click at [76, 59] on div at bounding box center [167, 266] width 335 height 532
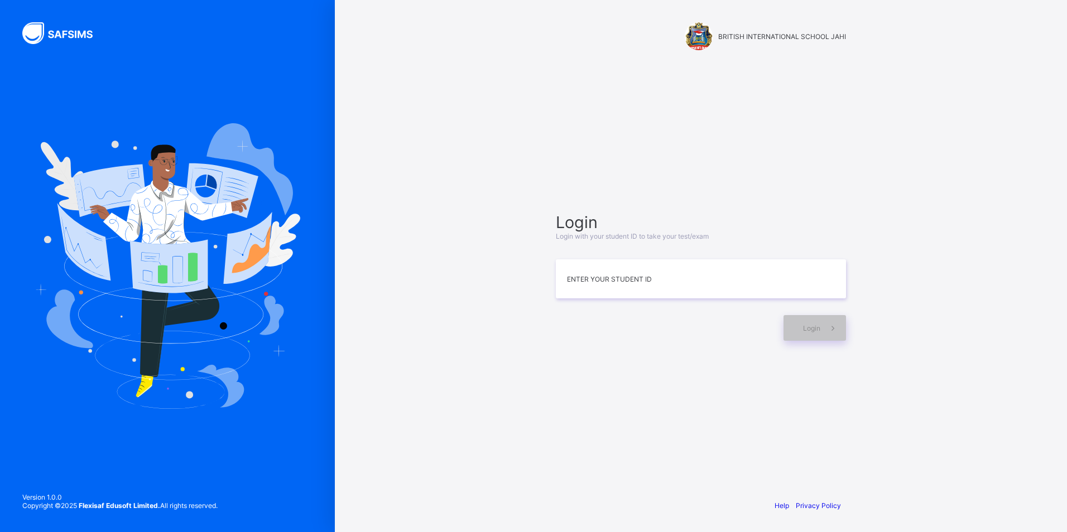
drag, startPoint x: 70, startPoint y: 57, endPoint x: 50, endPoint y: 43, distance: 24.8
click at [57, 55] on div at bounding box center [167, 266] width 335 height 532
drag, startPoint x: 75, startPoint y: 48, endPoint x: 246, endPoint y: 132, distance: 190.4
click at [246, 132] on div at bounding box center [167, 266] width 335 height 532
click at [748, 281] on input at bounding box center [701, 278] width 290 height 39
